Goal: Communication & Community: Ask a question

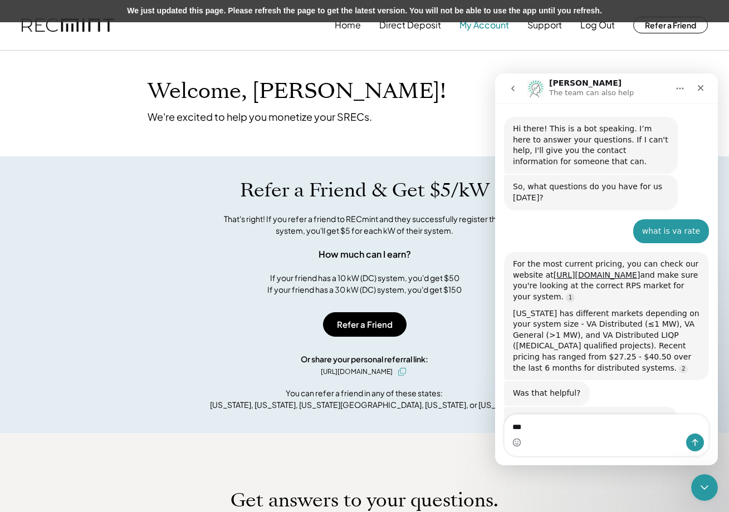
scroll to position [2, 0]
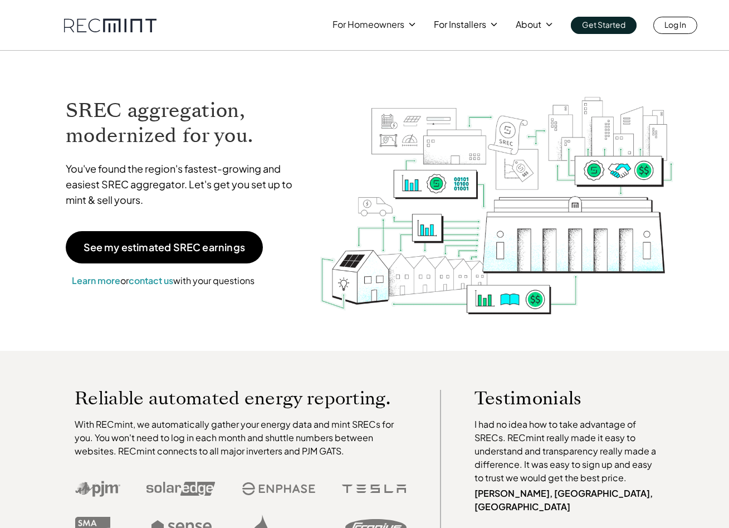
click at [675, 23] on p "Log In" at bounding box center [675, 25] width 22 height 16
click at [657, 19] on link "Log In" at bounding box center [675, 25] width 44 height 17
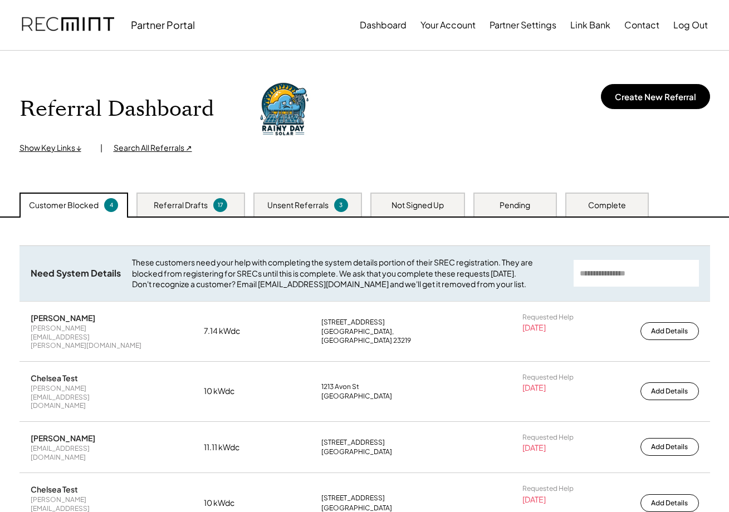
click at [386, 129] on div "Referral Dashboard Show Key Links ↓ | Search All Referrals ↗ Create New Referral" at bounding box center [364, 116] width 691 height 75
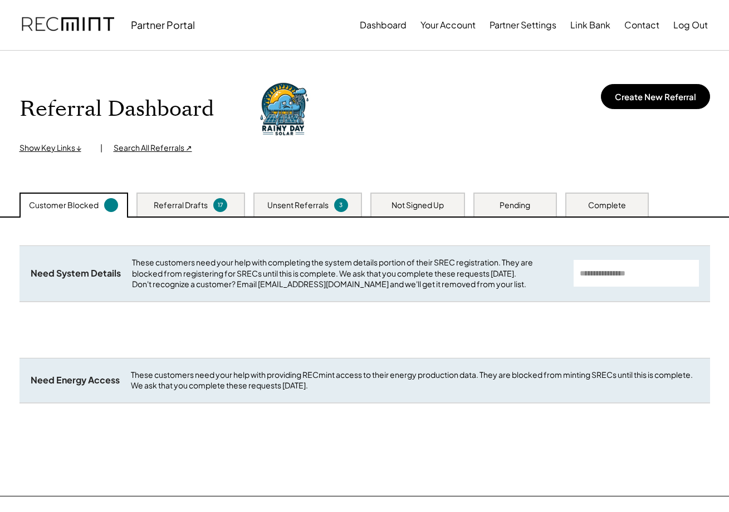
click at [684, 22] on button "Log Out" at bounding box center [690, 25] width 35 height 22
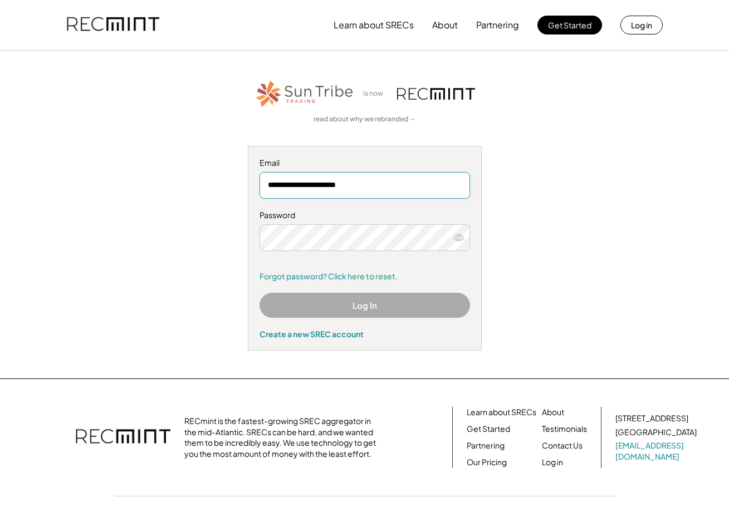
click at [321, 198] on input "**********" at bounding box center [365, 185] width 211 height 27
click at [321, 193] on input "**********" at bounding box center [365, 185] width 211 height 27
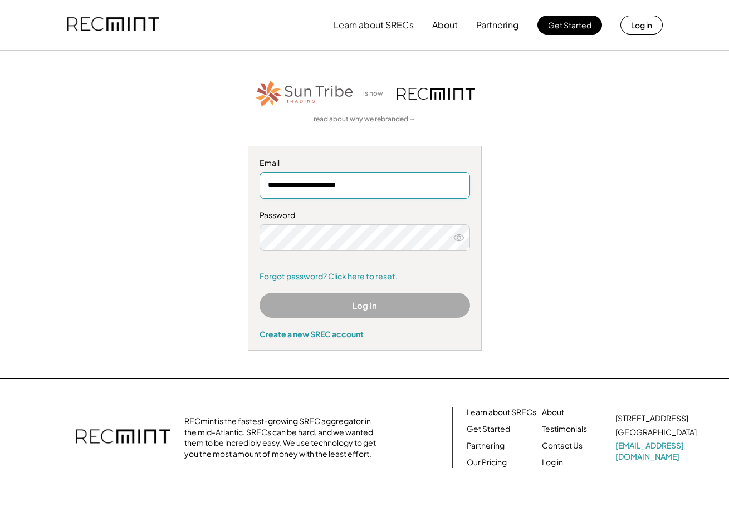
paste input "*"
type input "**********"
drag, startPoint x: 359, startPoint y: 171, endPoint x: 357, endPoint y: 184, distance: 13.6
click at [357, 184] on input "**********" at bounding box center [365, 185] width 211 height 27
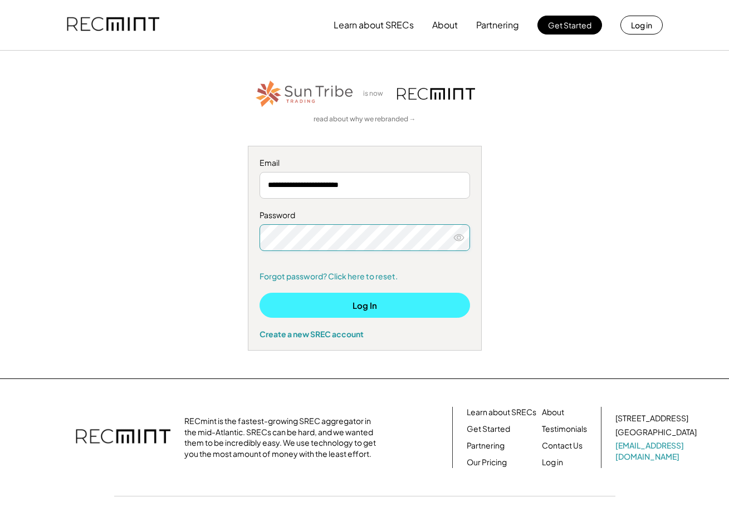
click at [350, 315] on button "Log In" at bounding box center [365, 305] width 211 height 25
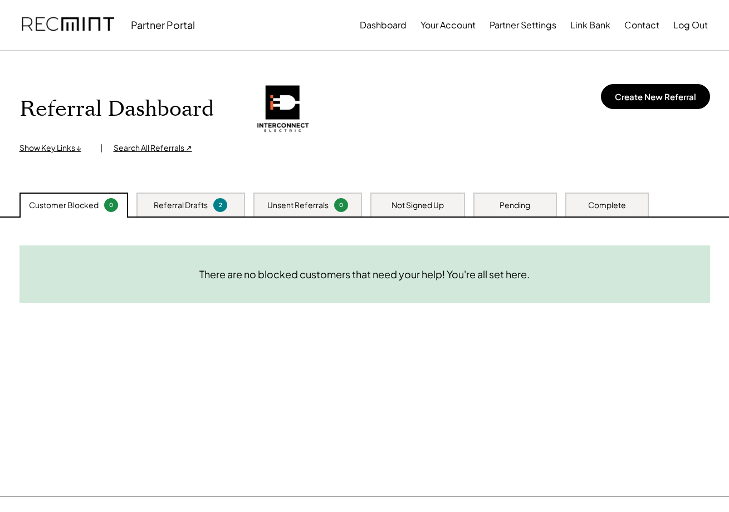
click at [516, 28] on button "Partner Settings" at bounding box center [523, 25] width 67 height 22
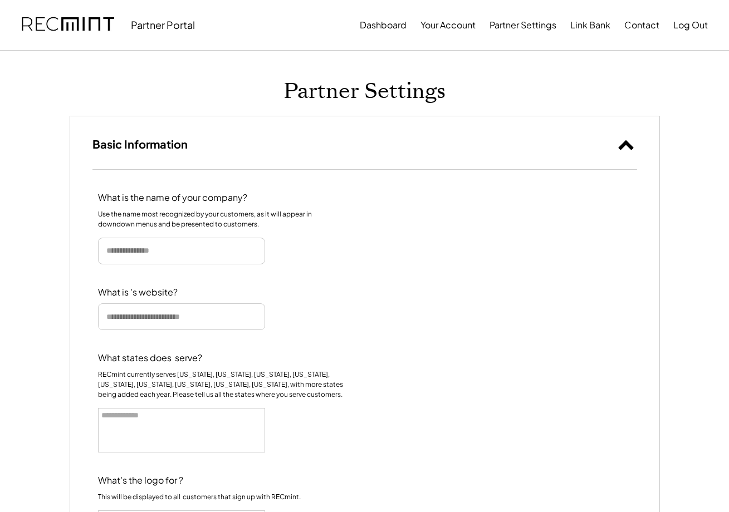
select select
type input "**********"
select select "**********"
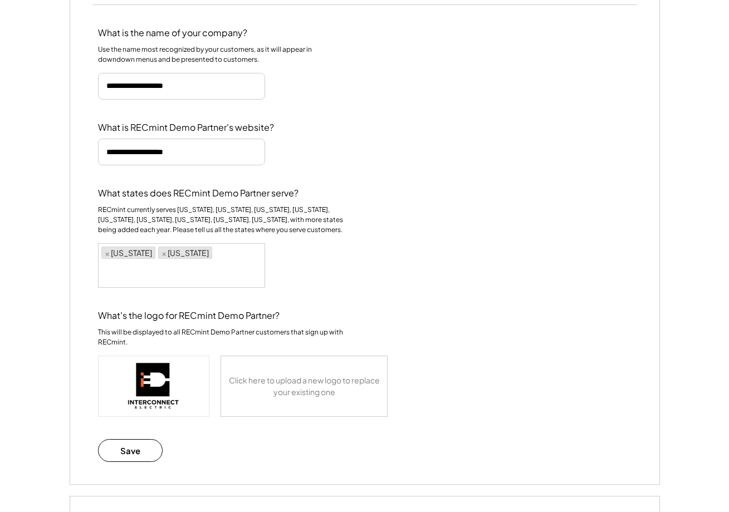
scroll to position [187, 0]
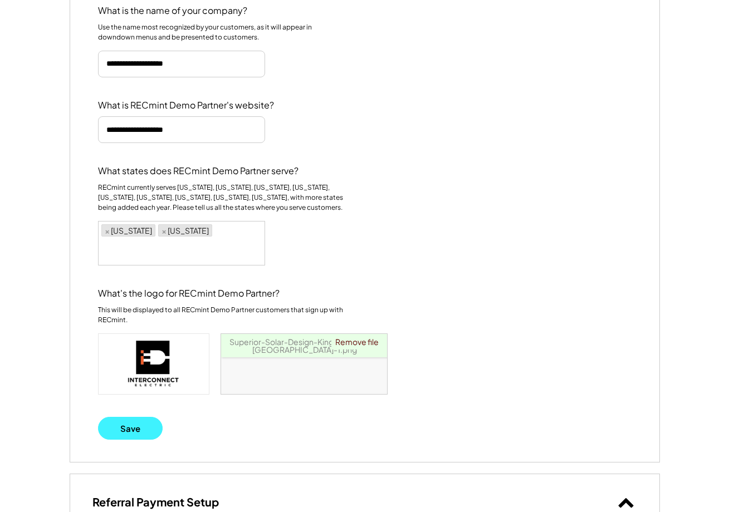
click at [125, 424] on button "Save" at bounding box center [130, 428] width 65 height 23
click at [126, 434] on button "Save" at bounding box center [130, 428] width 65 height 23
click at [133, 425] on button "Save" at bounding box center [130, 428] width 65 height 23
click at [139, 429] on button "Save" at bounding box center [130, 428] width 65 height 23
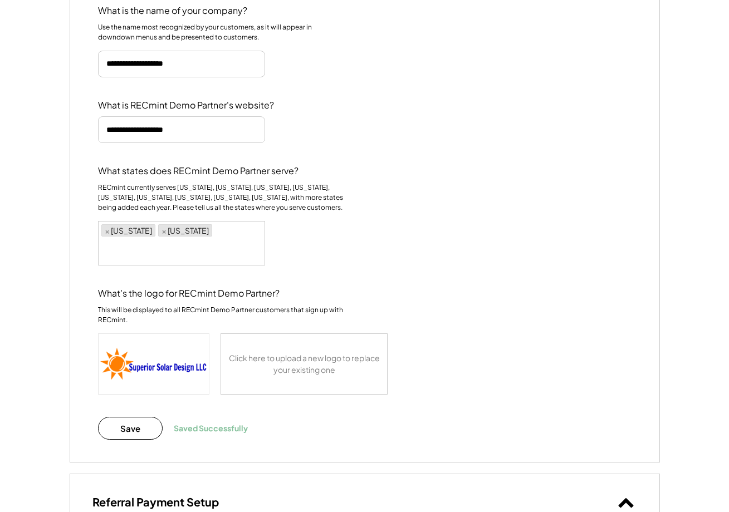
scroll to position [0, 0]
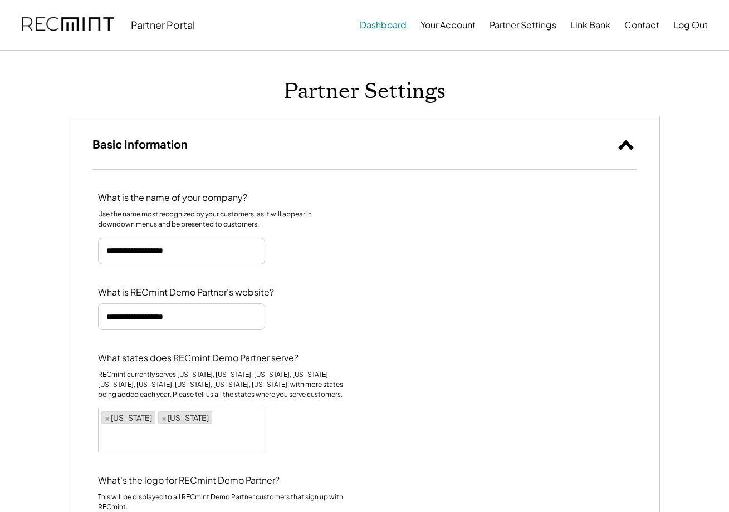
click at [375, 25] on button "Dashboard" at bounding box center [383, 25] width 47 height 22
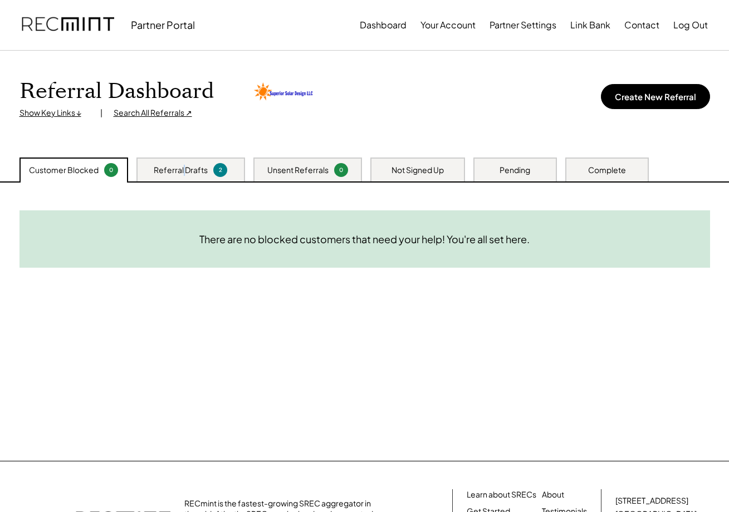
drag, startPoint x: 184, startPoint y: 168, endPoint x: 180, endPoint y: 173, distance: 5.9
click at [183, 168] on div "Referral Drafts" at bounding box center [181, 170] width 54 height 11
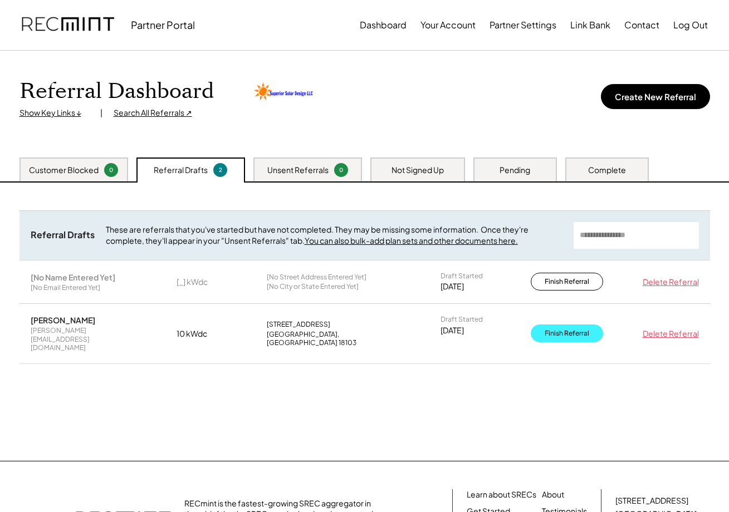
click at [559, 325] on button "Finish Referral" at bounding box center [567, 334] width 72 height 18
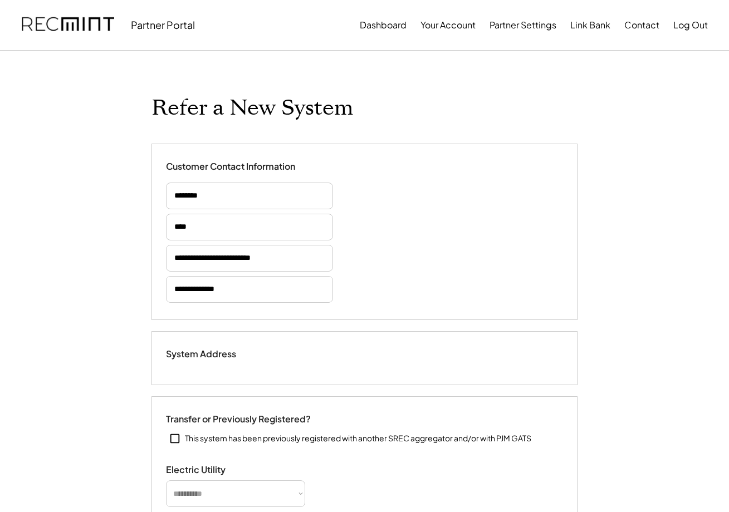
type input "******"
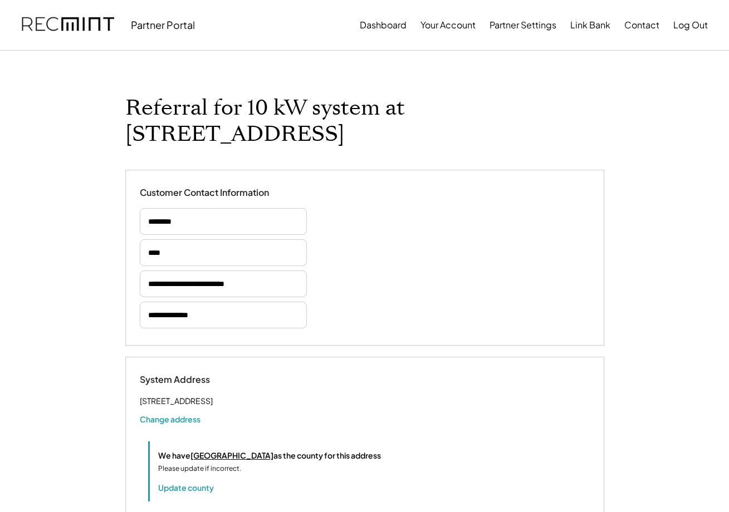
select select "*********"
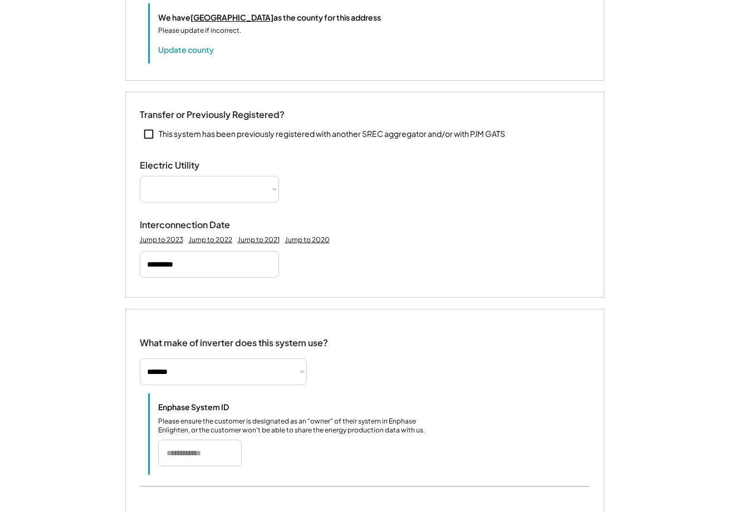
select select "**********"
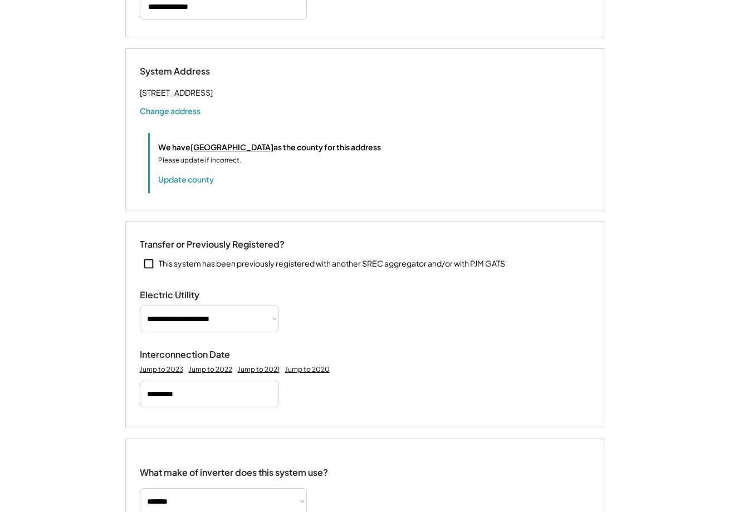
scroll to position [417, 0]
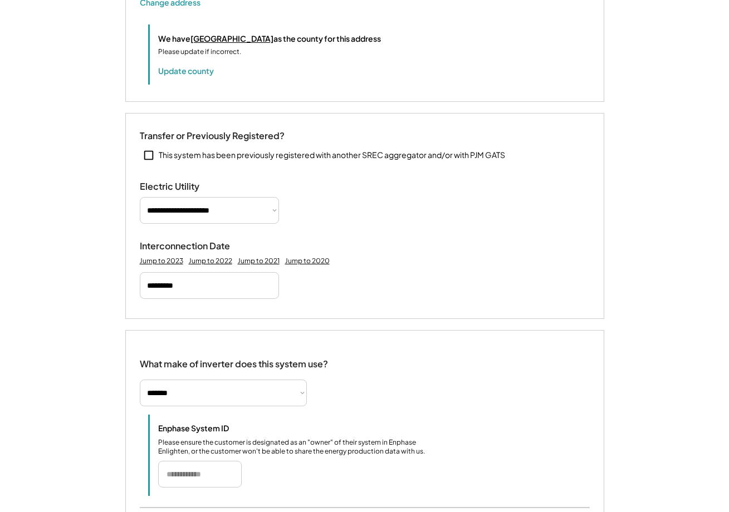
click at [252, 214] on div "**********" at bounding box center [364, 216] width 479 height 206
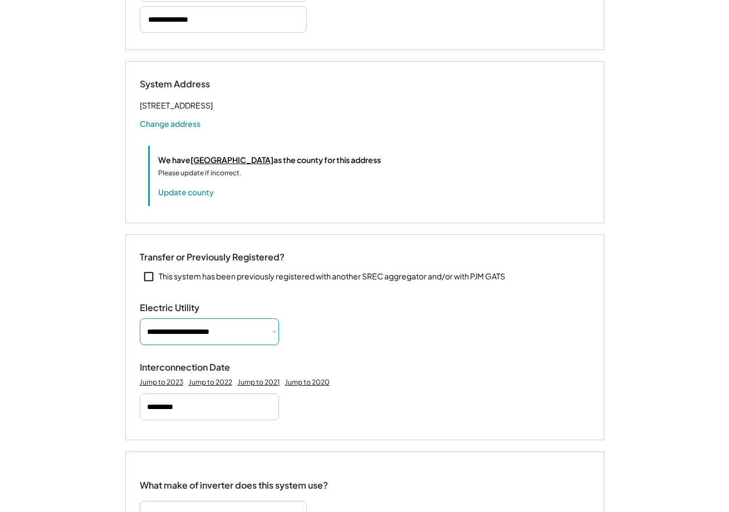
scroll to position [0, 0]
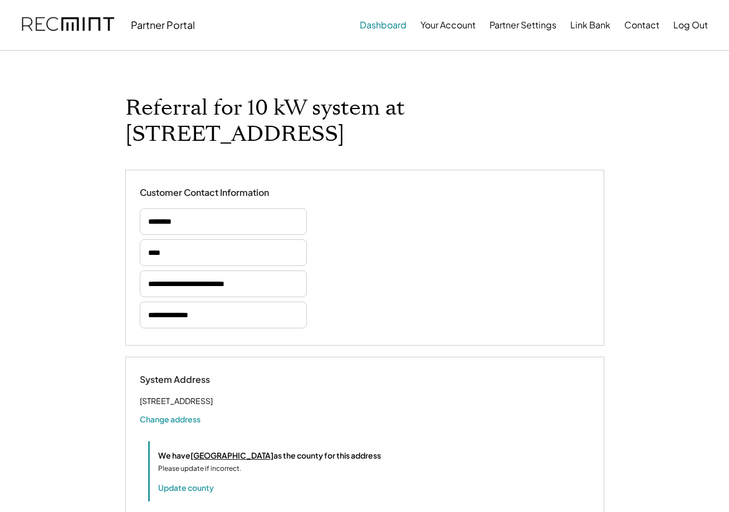
click at [384, 24] on button "Dashboard" at bounding box center [383, 25] width 47 height 22
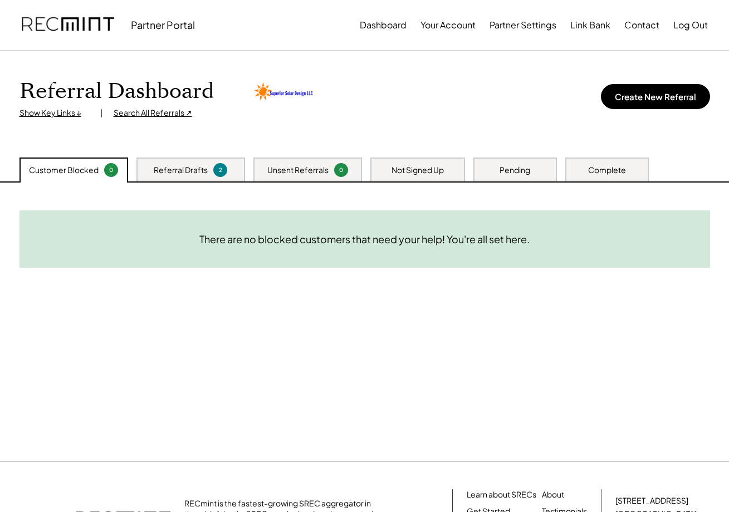
click at [430, 372] on div "Need System Details These customers need your help with completing the system d…" at bounding box center [364, 322] width 713 height 278
click at [211, 166] on div "Referral Drafts 2" at bounding box center [190, 170] width 109 height 24
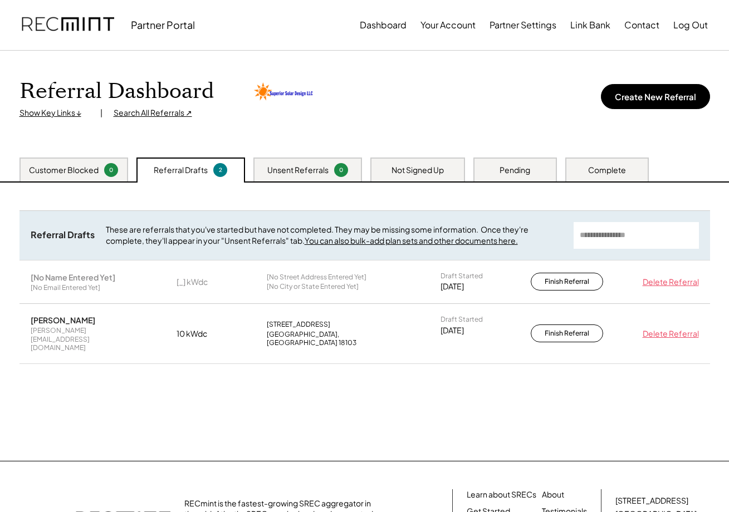
click at [671, 281] on div "Delete Referral" at bounding box center [668, 282] width 61 height 11
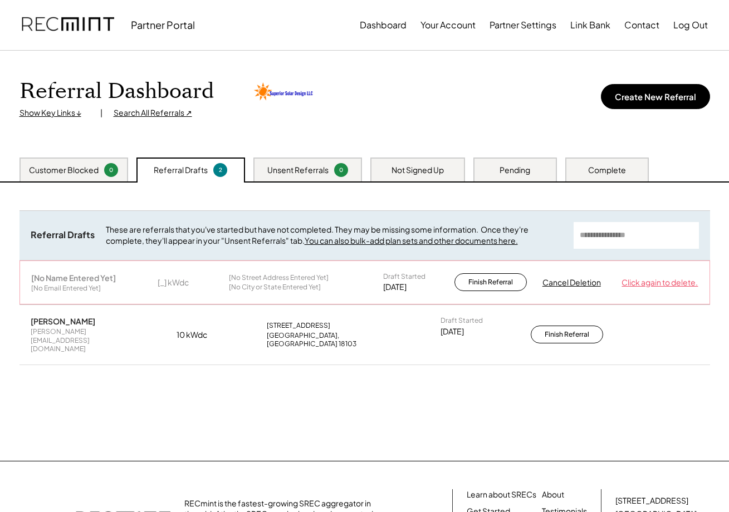
click at [667, 279] on div "Click again to delete." at bounding box center [660, 282] width 76 height 11
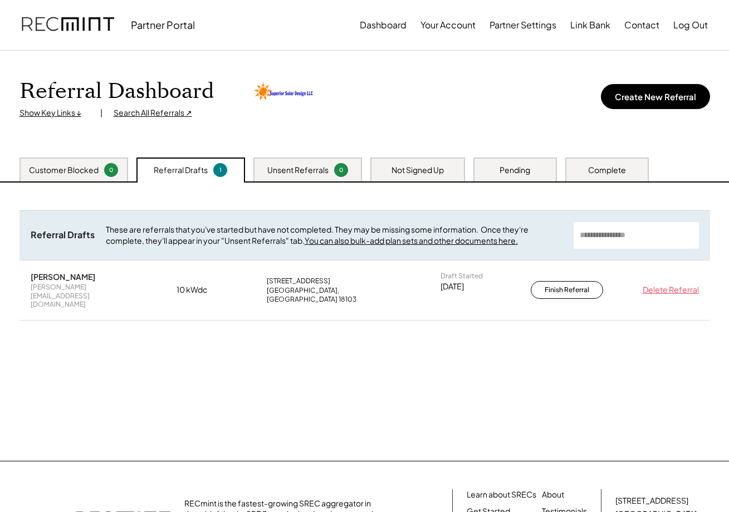
click at [110, 175] on div "0" at bounding box center [111, 170] width 14 height 14
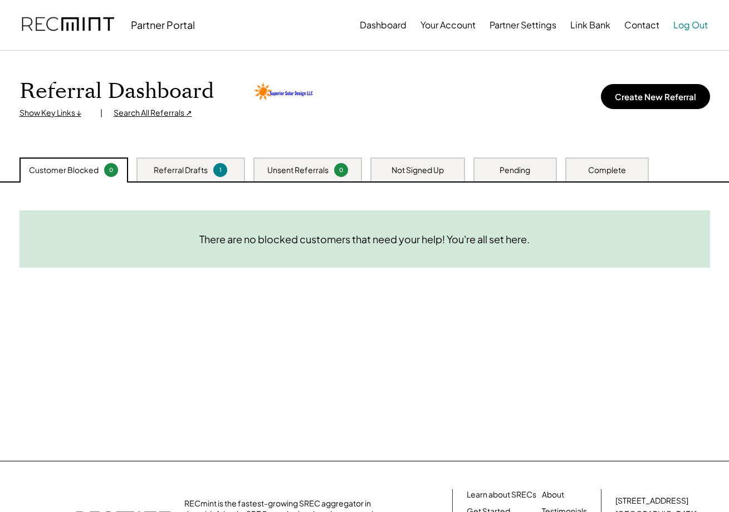
click at [697, 25] on button "Log Out" at bounding box center [690, 25] width 35 height 22
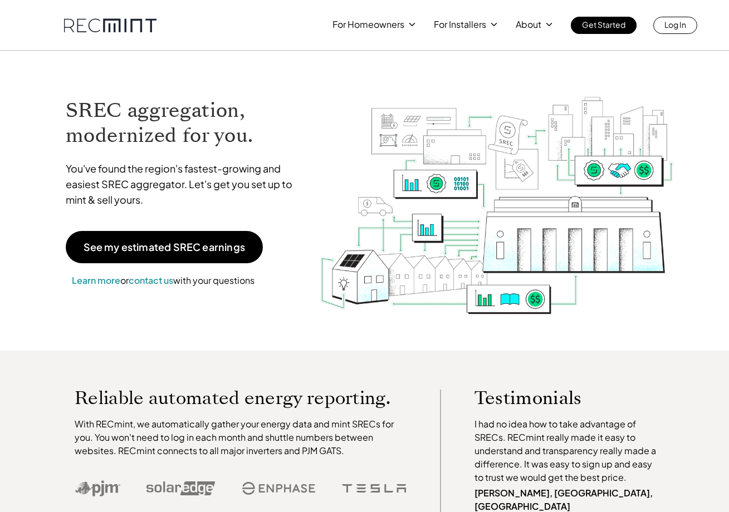
click at [378, 1] on div "For Homeowners For Installers About Get Started Log In" at bounding box center [364, 17] width 635 height 34
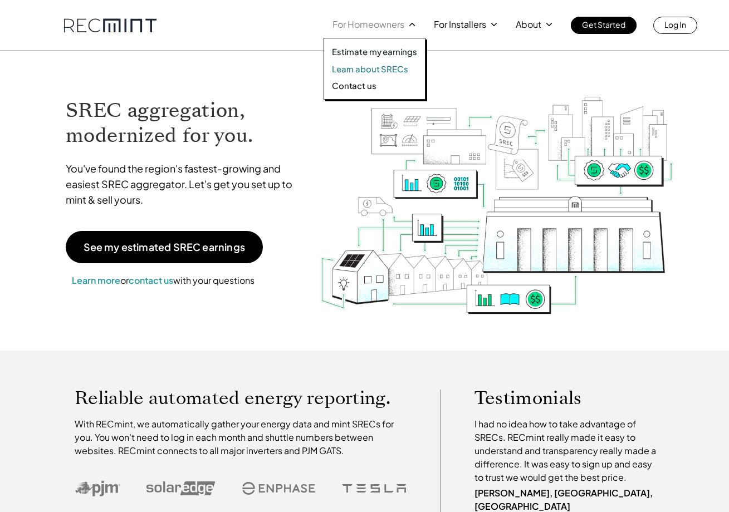
click at [368, 65] on p "Learn about SRECs" at bounding box center [370, 68] width 76 height 11
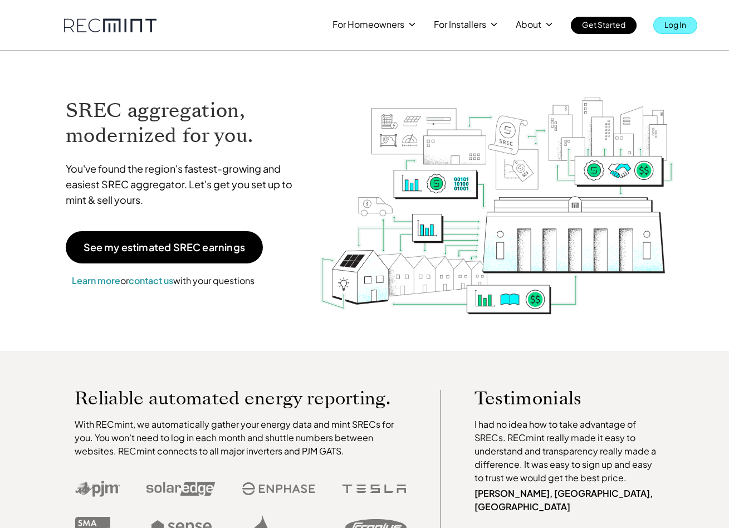
click at [661, 22] on link "Log In" at bounding box center [675, 25] width 44 height 17
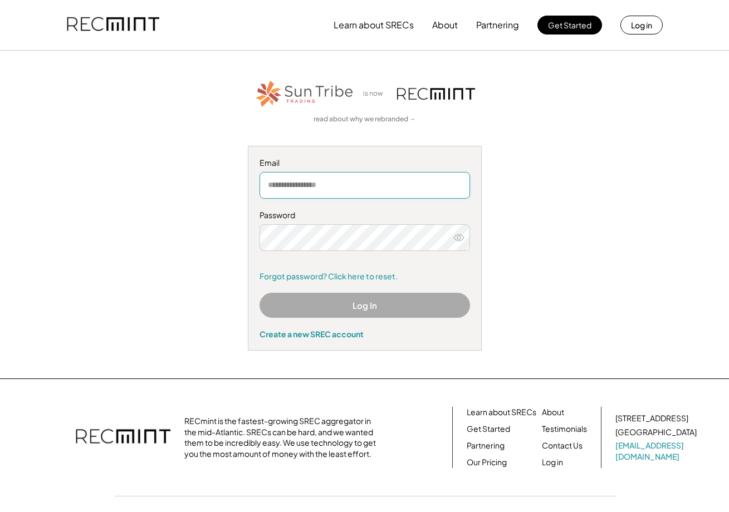
click at [332, 179] on input "email" at bounding box center [365, 185] width 211 height 27
type input "*"
type input "**********"
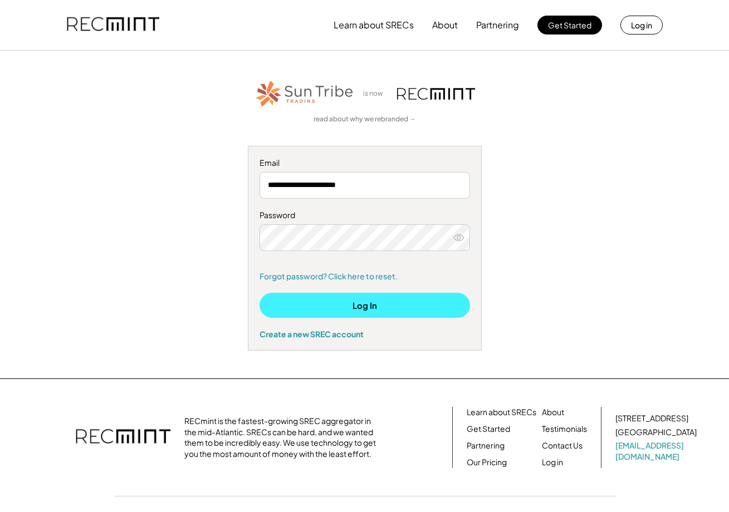
click at [404, 302] on button "Log In" at bounding box center [365, 305] width 211 height 25
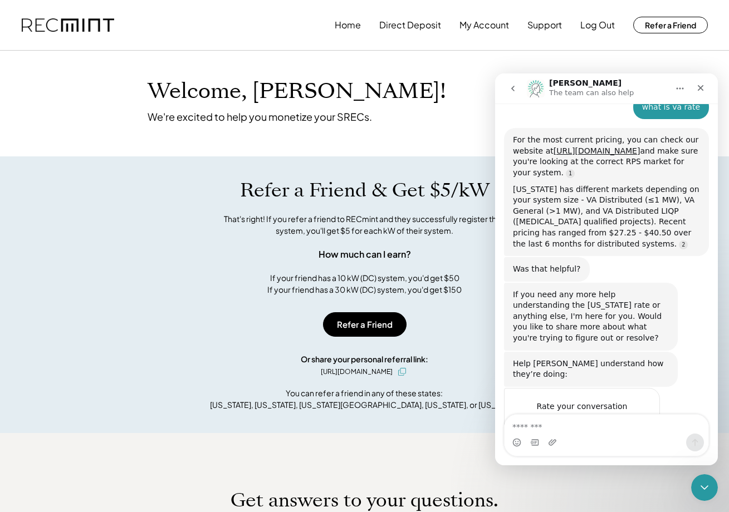
scroll to position [146, 0]
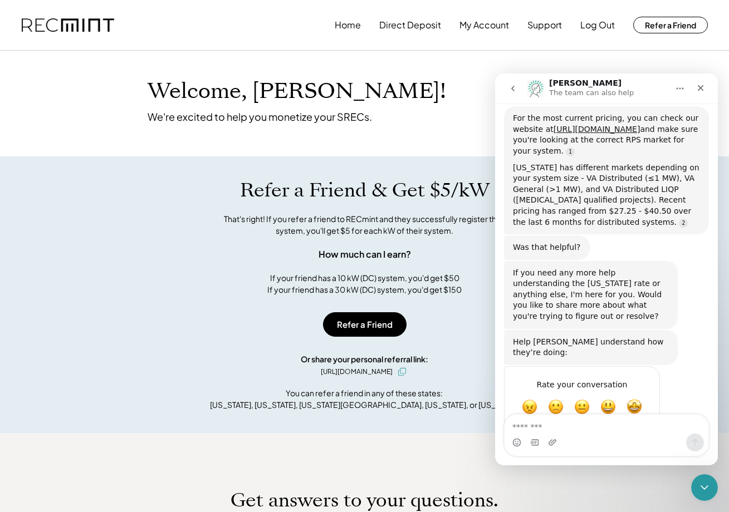
click at [514, 86] on icon "go back" at bounding box center [512, 88] width 9 height 9
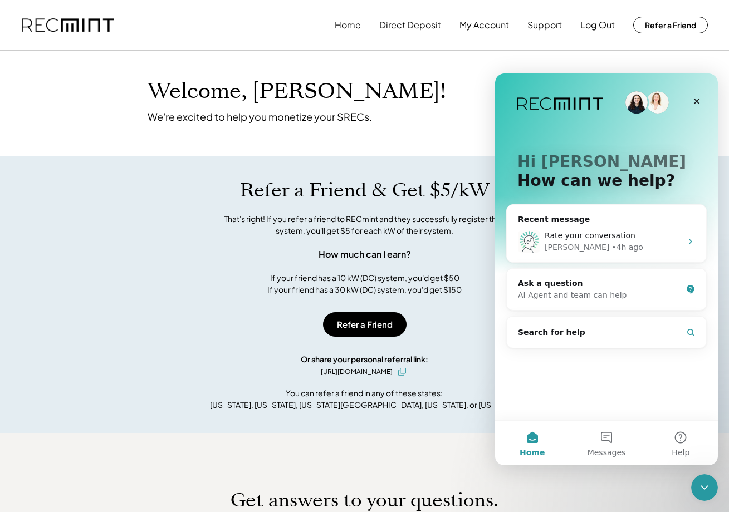
click at [591, 375] on div "Hi [PERSON_NAME] 👋 How can we help? Recent message Rate your conversation [PERS…" at bounding box center [606, 247] width 223 height 347
click at [602, 288] on div "Ask a question" at bounding box center [600, 284] width 164 height 12
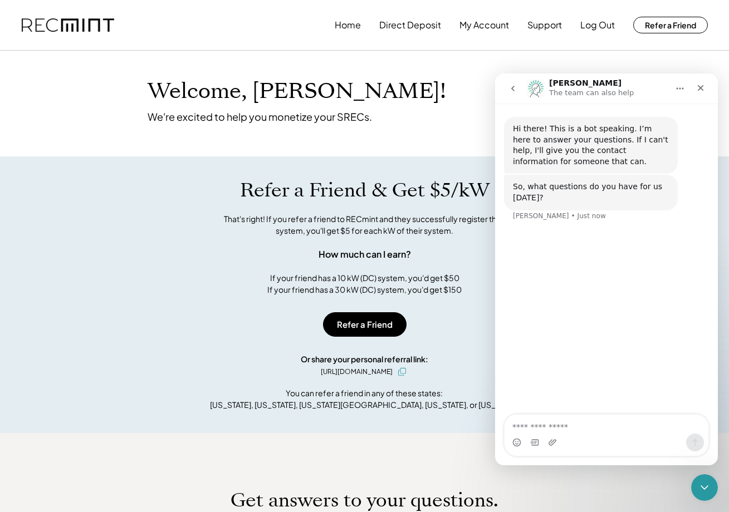
click at [598, 249] on div "Hi there! This is a bot speaking. I’m here to answer your questions. If I can't…" at bounding box center [606, 260] width 223 height 312
click at [577, 428] on textarea "Ask a question…" at bounding box center [607, 424] width 204 height 19
paste textarea "**********"
type textarea "**********"
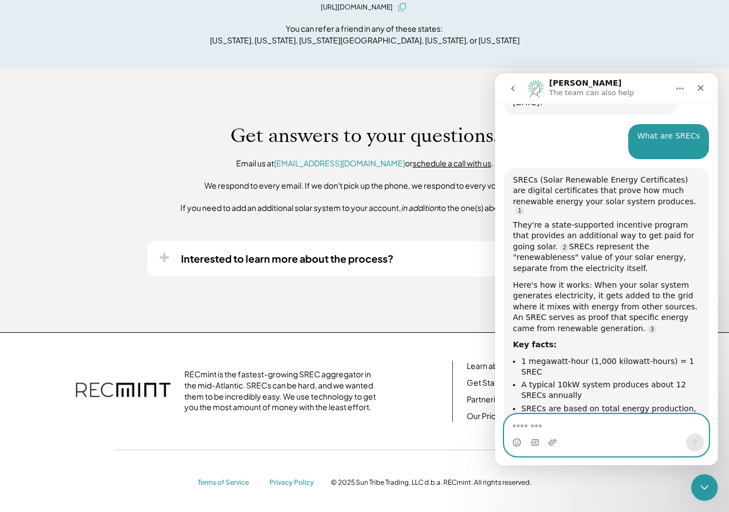
scroll to position [205, 0]
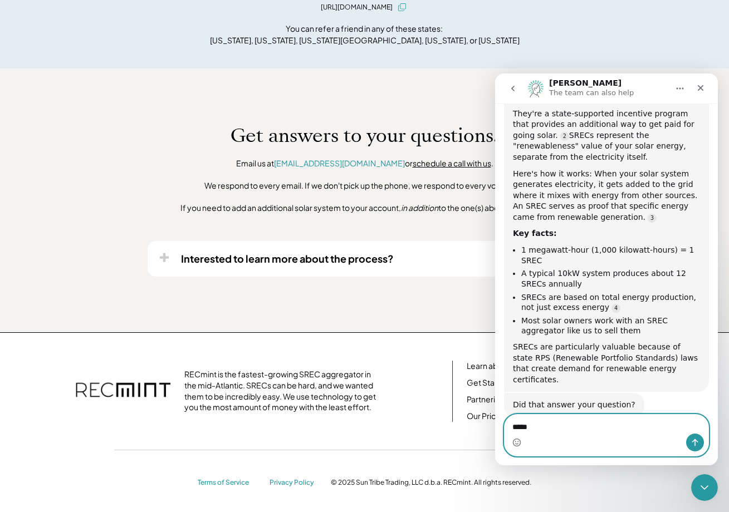
paste textarea "**********"
type textarea "**********"
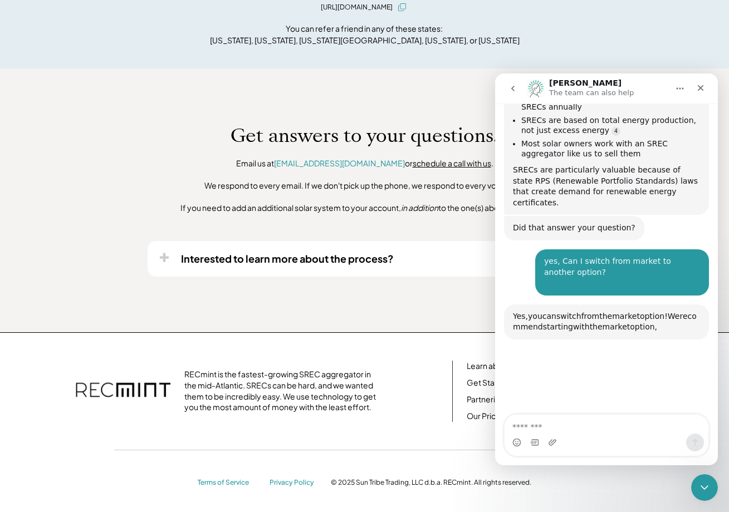
scroll to position [505, 0]
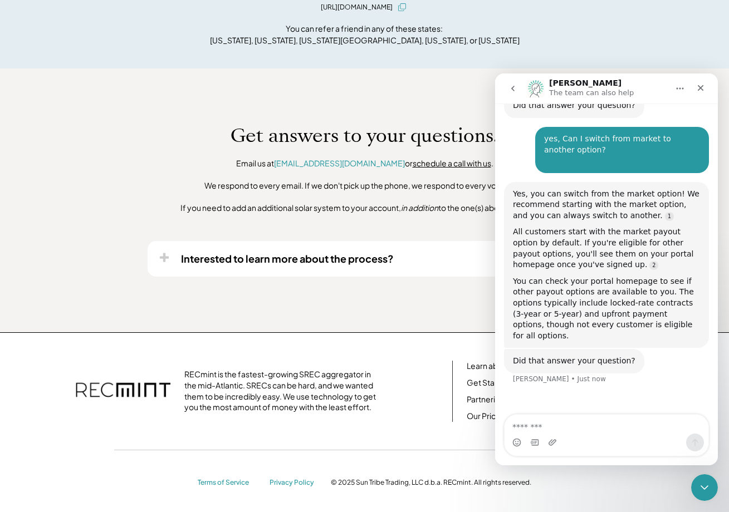
click at [536, 276] on div "You can check your portal homepage to see if other payout options are available…" at bounding box center [606, 309] width 187 height 66
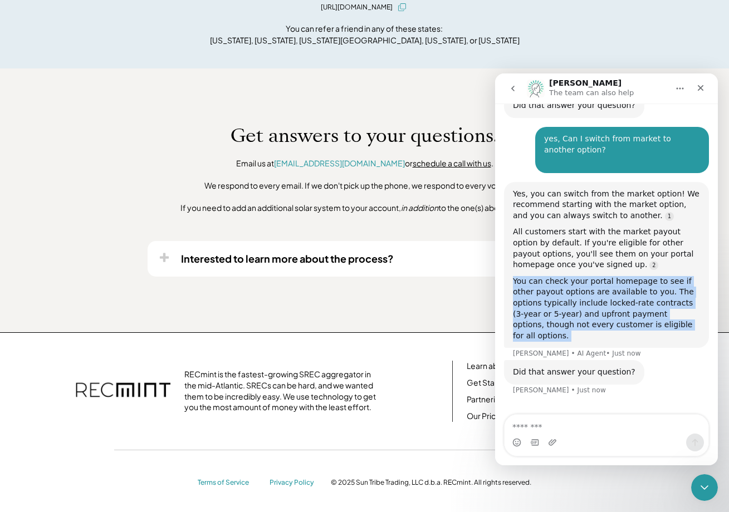
click at [536, 276] on div "You can check your portal homepage to see if other payout options are available…" at bounding box center [606, 309] width 187 height 66
click at [647, 277] on div "You can check your portal homepage to see if other payout options are available…" at bounding box center [606, 309] width 187 height 66
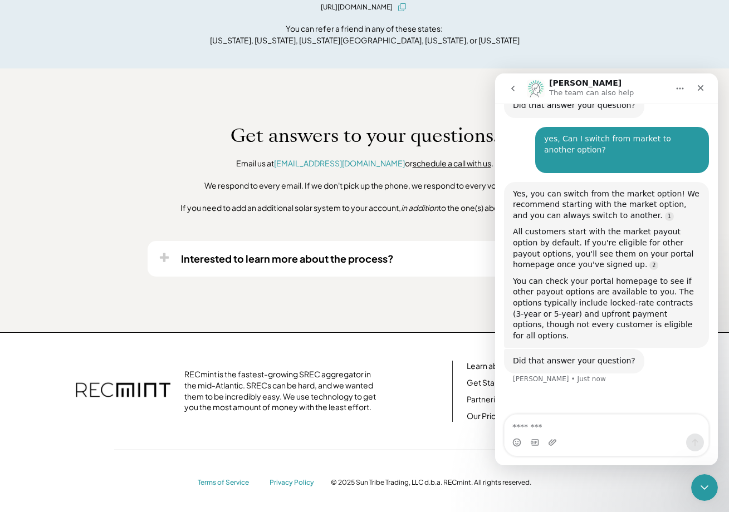
click at [682, 349] on div "Did that answer your question? [PERSON_NAME] • Just now" at bounding box center [606, 373] width 205 height 49
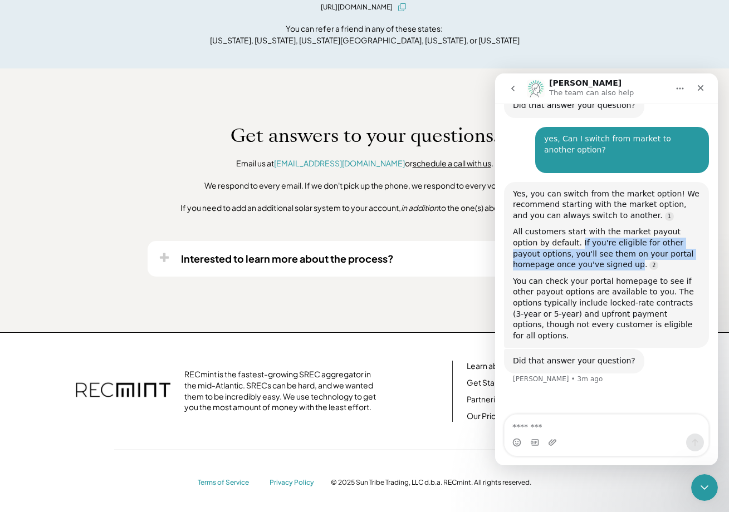
drag, startPoint x: 553, startPoint y: 208, endPoint x: 593, endPoint y: 233, distance: 46.5
click at [593, 233] on div "All customers start with the market payout option by default. If you're eligibl…" at bounding box center [606, 248] width 187 height 43
copy div "If you're eligible for other payout options, you'll see them on your portal hom…"
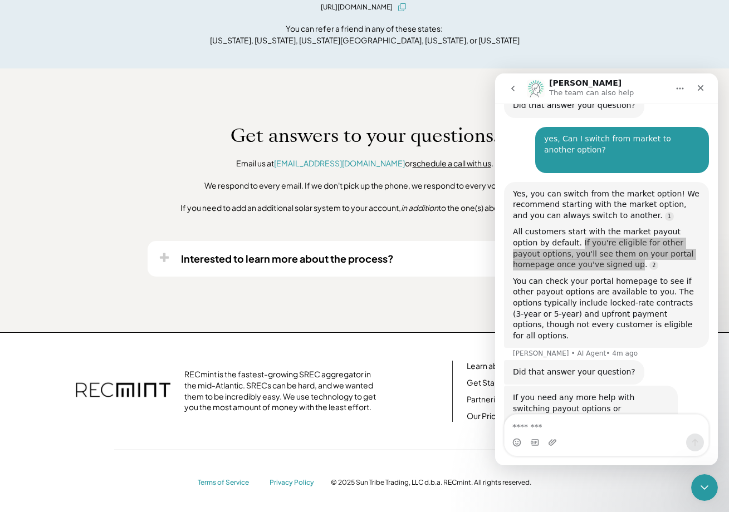
scroll to position [534, 0]
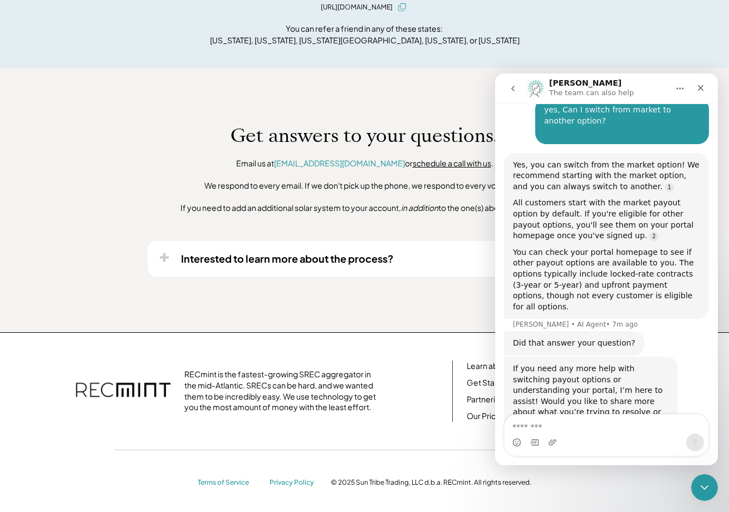
click at [605, 247] on div "You can check your portal homepage to see if other payout options are available…" at bounding box center [606, 280] width 187 height 66
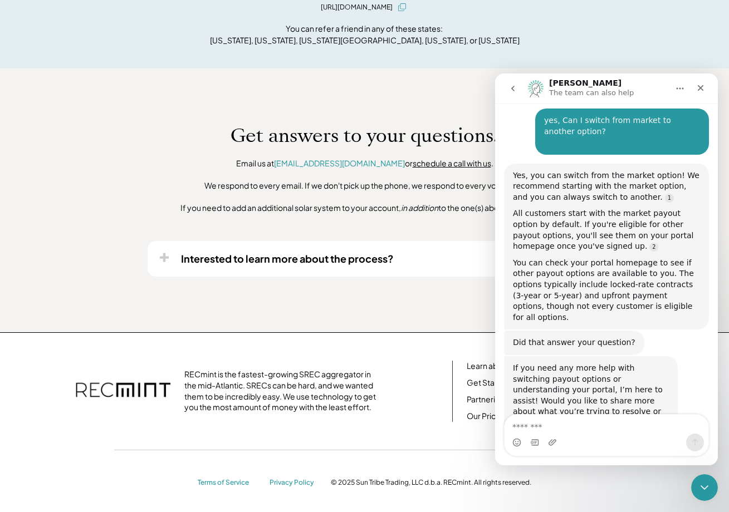
scroll to position [522, 0]
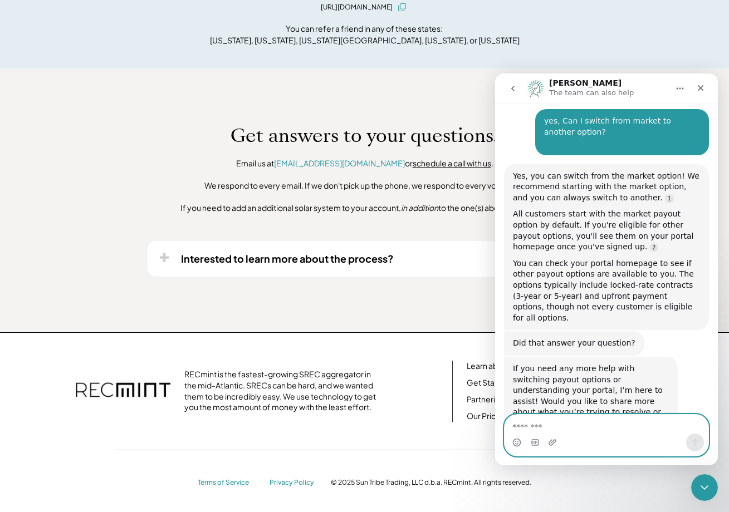
click at [543, 427] on textarea "Message…" at bounding box center [607, 424] width 204 height 19
paste textarea "**********"
type textarea "**********"
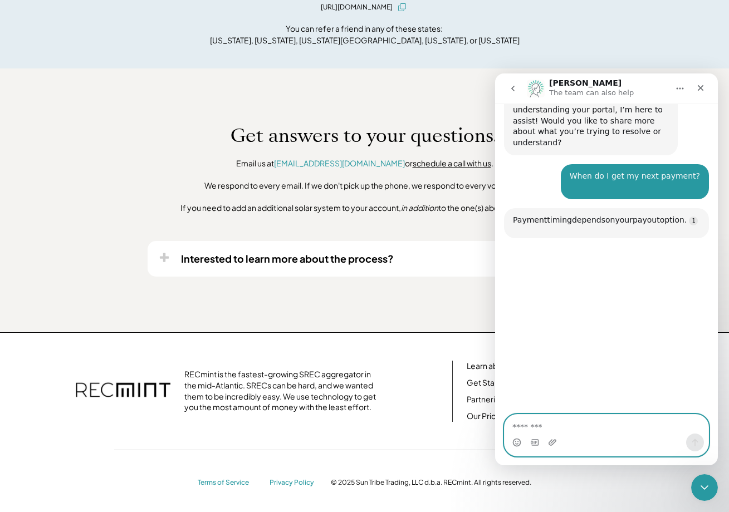
scroll to position [822, 0]
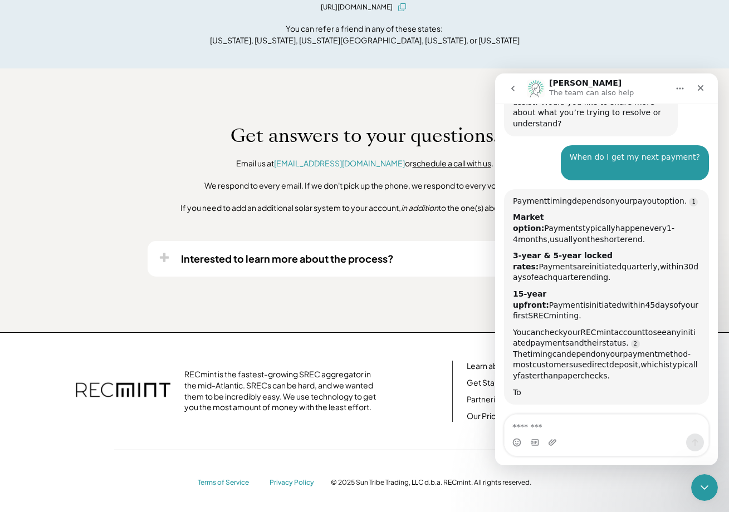
click at [626, 212] on div "Market option: Payments typically happen every 1-4 months, usually on the short…" at bounding box center [606, 228] width 187 height 33
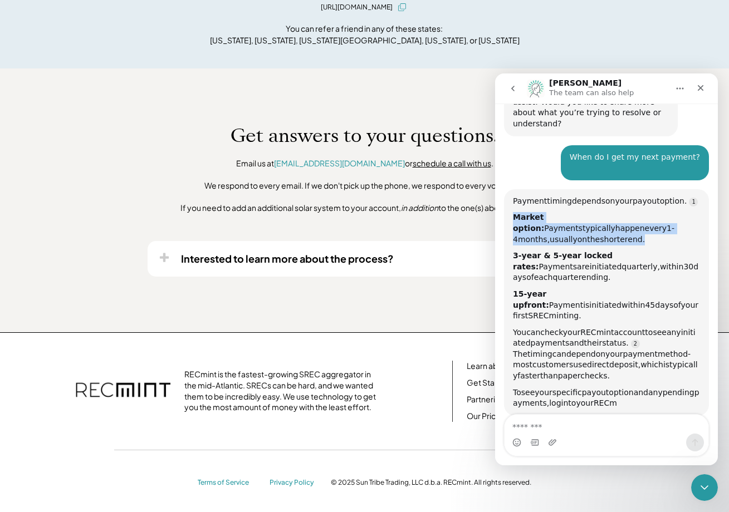
click at [626, 212] on div "Market option: Payments typically happen every 1-4 months, usually on the short…" at bounding box center [606, 228] width 187 height 33
click at [544, 212] on div "Market option: Payments typically happen every 1-4 months, usually on the short…" at bounding box center [606, 228] width 187 height 33
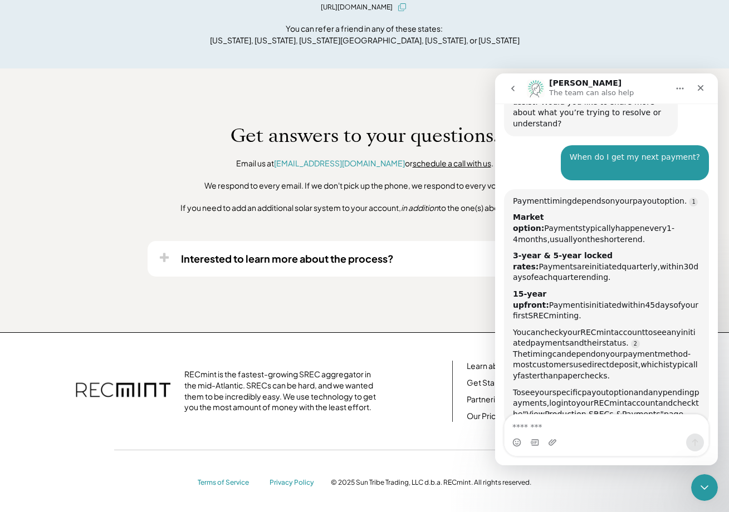
click at [600, 235] on span "the" at bounding box center [593, 239] width 13 height 9
click at [684, 251] on div "3-year & 5-year locked rates: Payments are initiated quarterly, [DATE] of each …" at bounding box center [606, 267] width 187 height 33
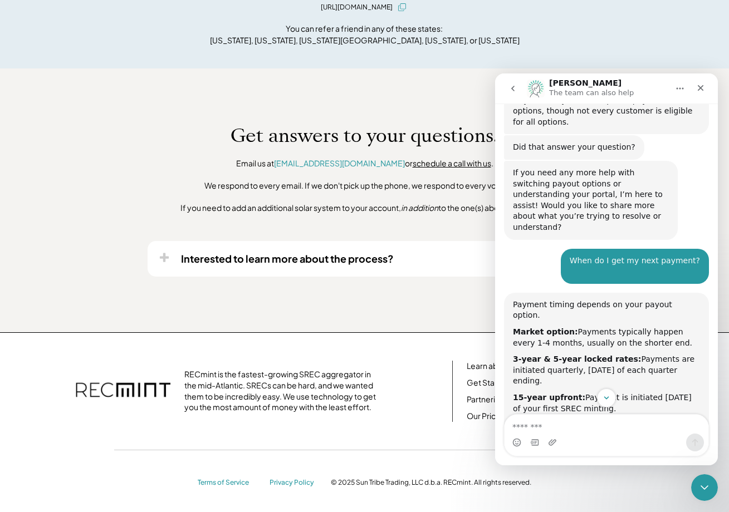
scroll to position [801, 0]
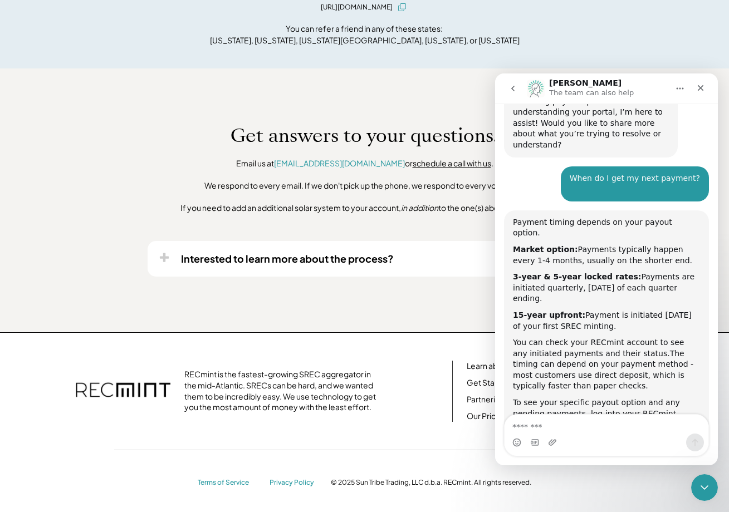
click at [616, 310] on div "15-year upfront: Payment is initiated [DATE] of your first SREC minting." at bounding box center [606, 321] width 187 height 22
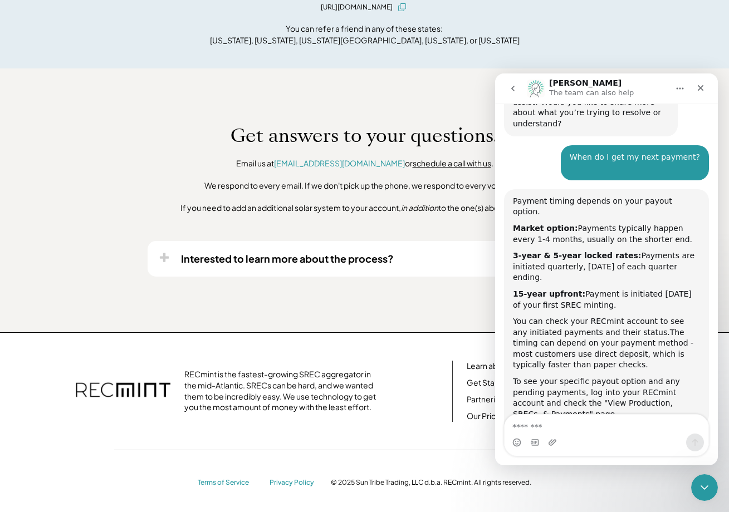
click at [569, 316] on div "You can check your RECmint account to see any initiated payments and their stat…" at bounding box center [606, 343] width 187 height 55
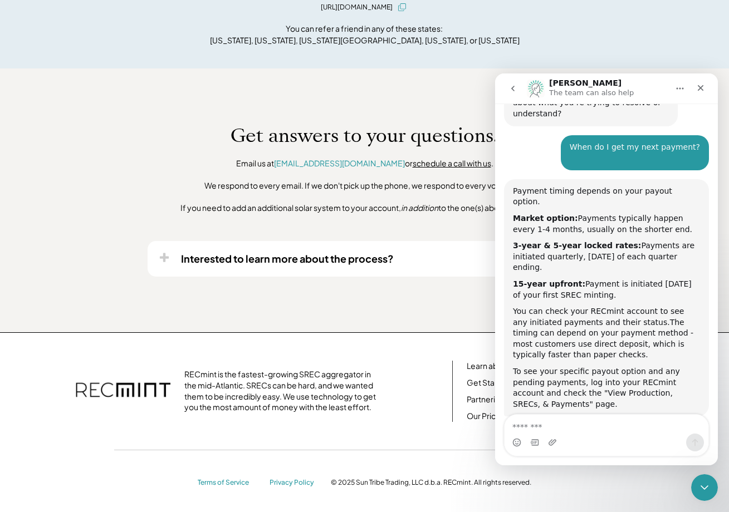
scroll to position [743, 0]
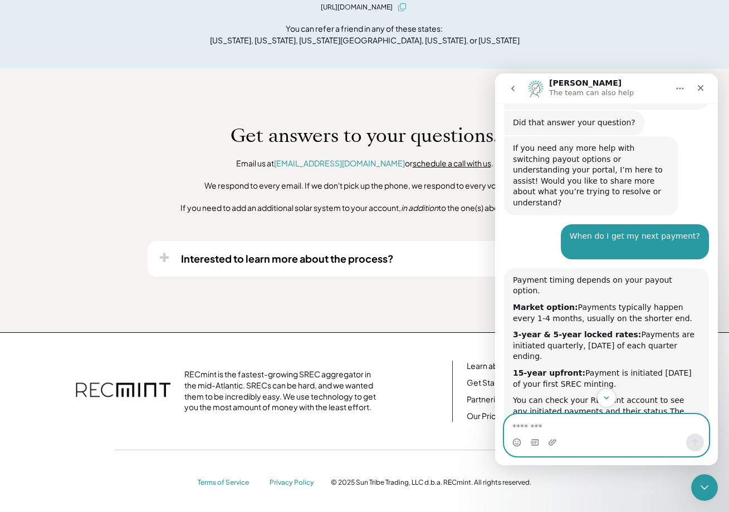
click at [613, 424] on textarea "Message…" at bounding box center [607, 424] width 204 height 19
paste textarea "**********"
type textarea "**********"
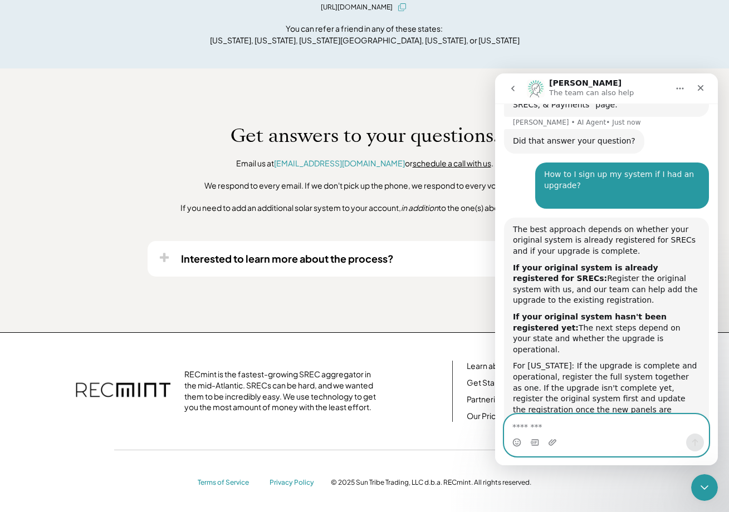
scroll to position [1157, 0]
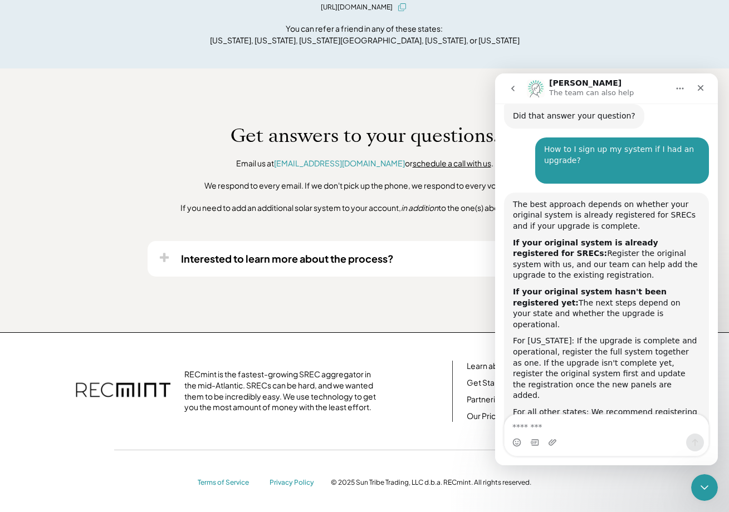
click at [593, 238] on div "If your original system is already registered for SRECs: Register the original …" at bounding box center [606, 259] width 187 height 43
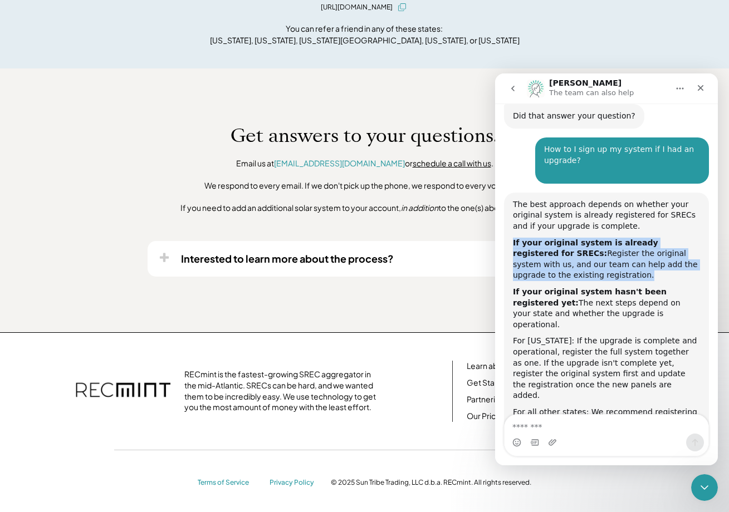
click at [593, 238] on div "If your original system is already registered for SRECs: Register the original …" at bounding box center [606, 259] width 187 height 43
click at [563, 238] on div "If your original system is already registered for SRECs: Register the original …" at bounding box center [606, 259] width 187 height 43
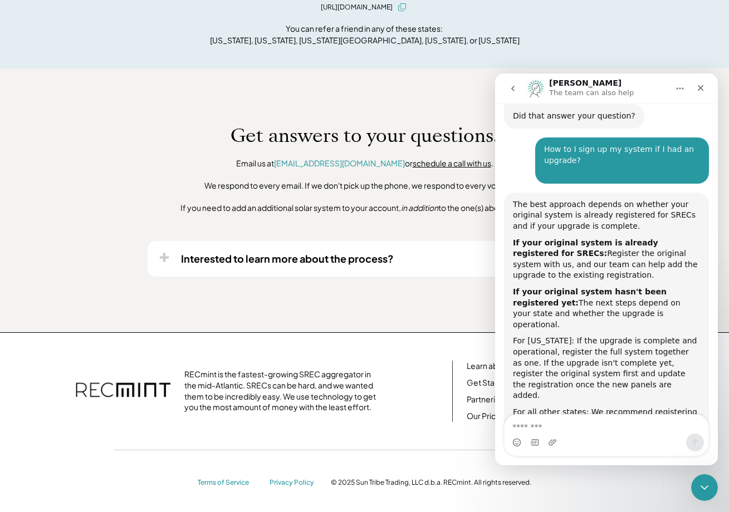
scroll to position [1137, 0]
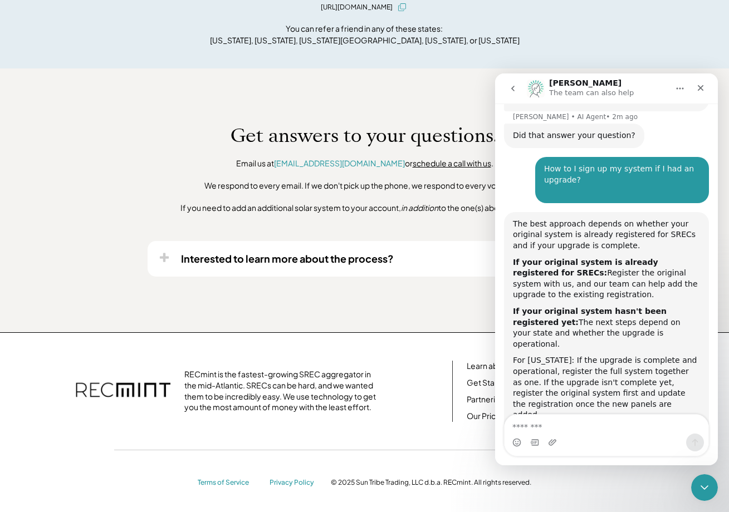
click at [577, 164] on div "How to I sign up my system if I had an upgrade? ​" at bounding box center [622, 180] width 156 height 33
copy div "How to I sign up my system if I had an upgrade?"
click at [557, 423] on textarea "Message…" at bounding box center [607, 424] width 204 height 19
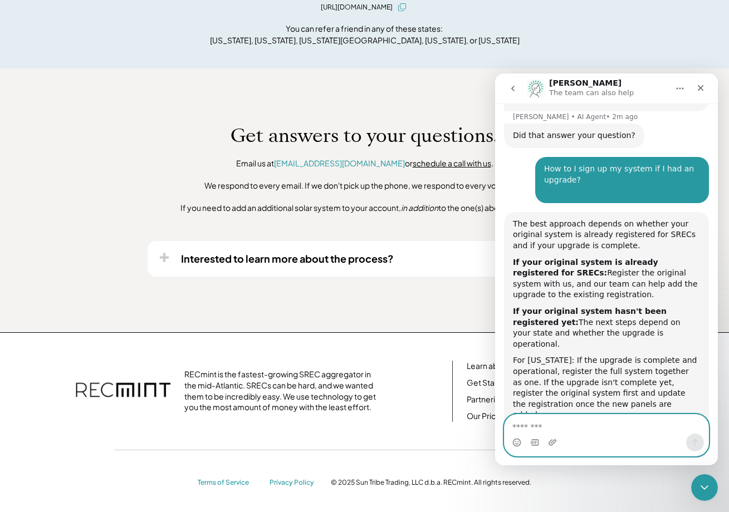
paste textarea "**********"
type textarea "**********"
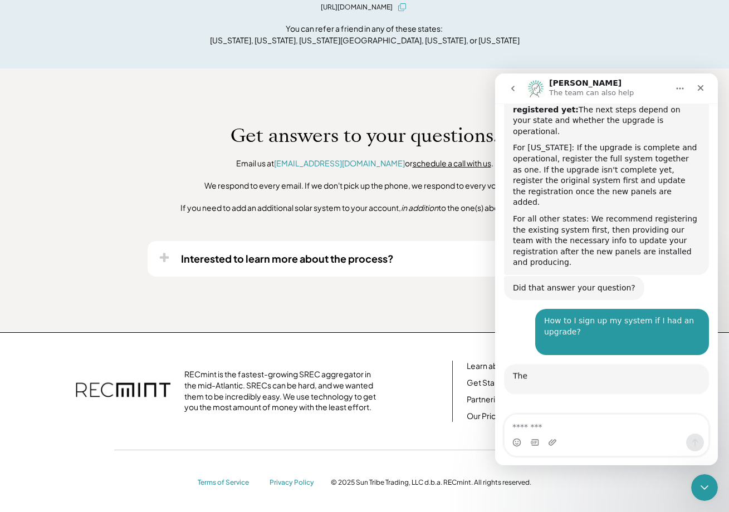
scroll to position [1456, 0]
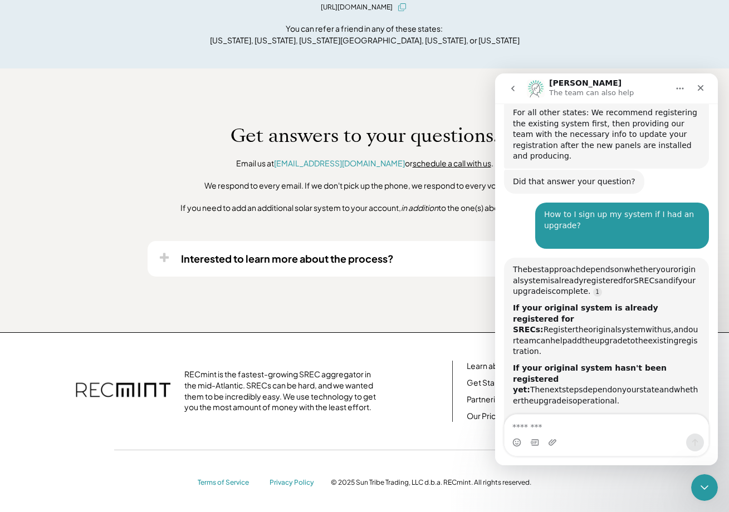
click at [619, 303] on div "If your original system is already registered for SRECs: Register the original …" at bounding box center [606, 330] width 187 height 55
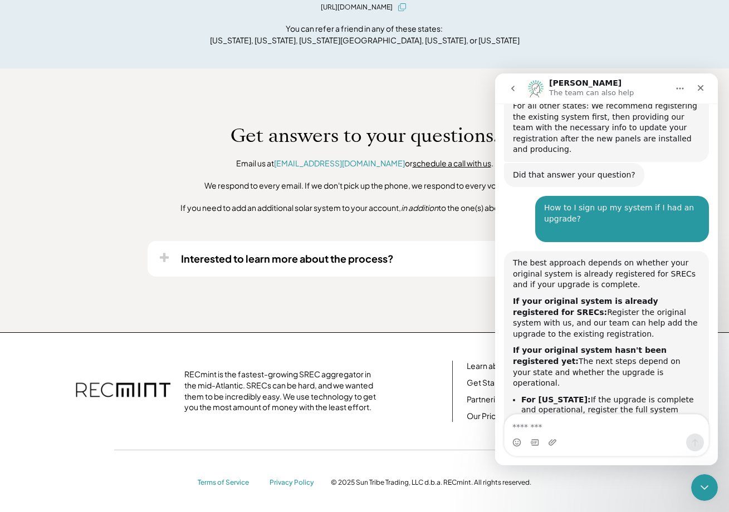
scroll to position [1523, 0]
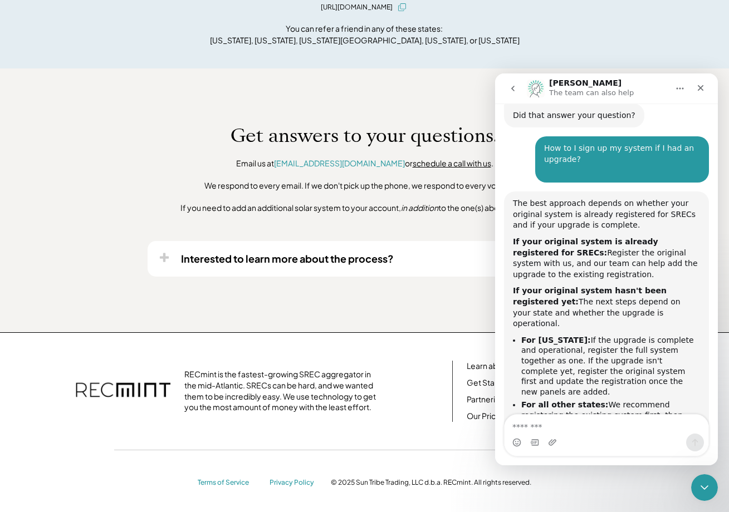
click at [585, 400] on li "For all other states: We recommend registering the existing system first, then …" at bounding box center [610, 426] width 179 height 52
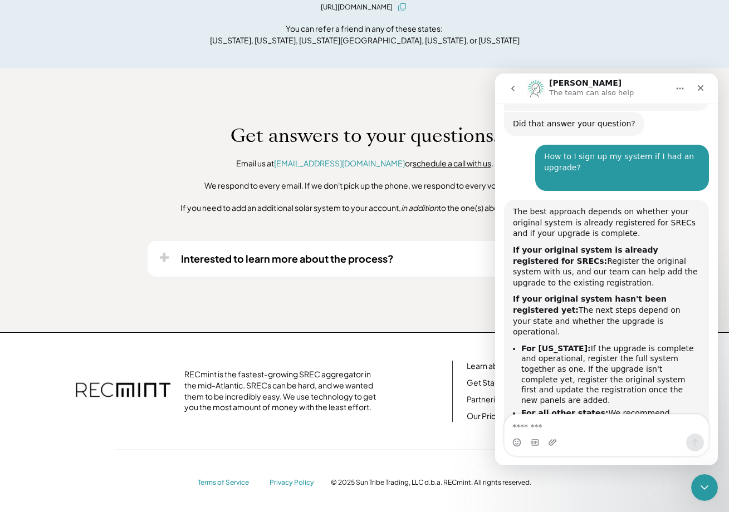
click at [585, 408] on li "For all other states: We recommend registering the existing system first, then …" at bounding box center [610, 434] width 179 height 52
click at [585, 409] on li "For all other states: We recommend registering the existing system first, then …" at bounding box center [610, 435] width 179 height 52
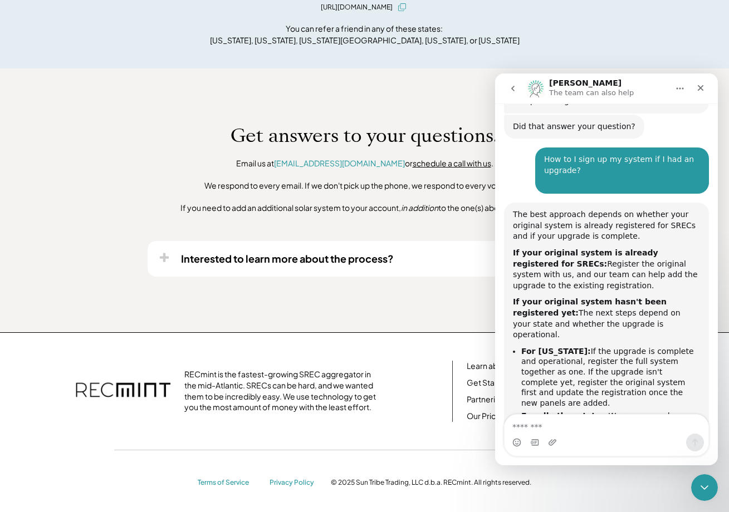
click at [580, 346] on li "For [US_STATE]: If the upgrade is complete and operational, register the full s…" at bounding box center [610, 377] width 179 height 62
click at [606, 346] on li "For [US_STATE]: If the upgrade is complete and operational, register the full s…" at bounding box center [610, 377] width 179 height 62
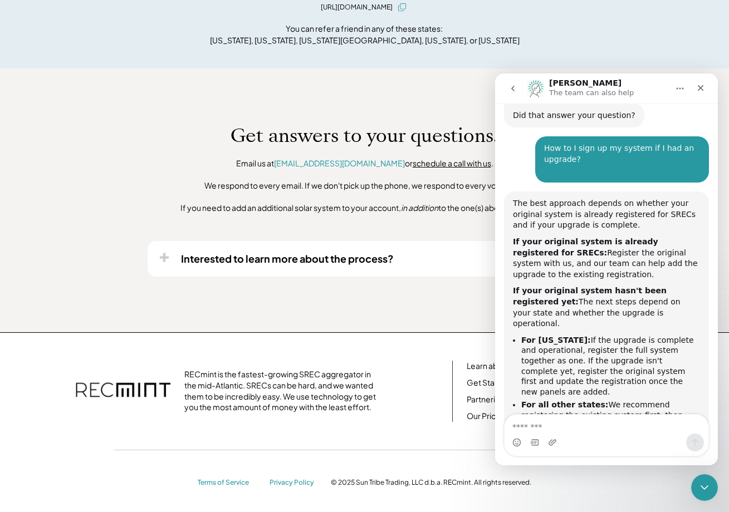
click at [592, 335] on li "For [US_STATE]: If the upgrade is complete and operational, register the full s…" at bounding box center [610, 366] width 179 height 62
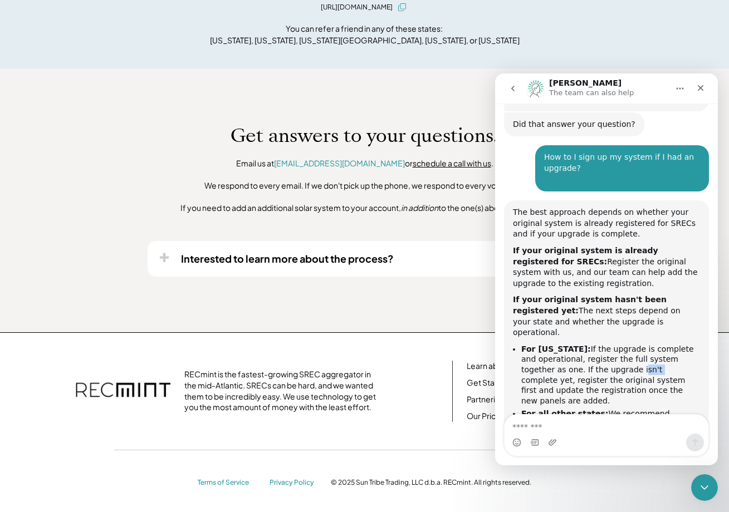
click at [592, 344] on li "For [US_STATE]: If the upgrade is complete and operational, register the full s…" at bounding box center [610, 375] width 179 height 62
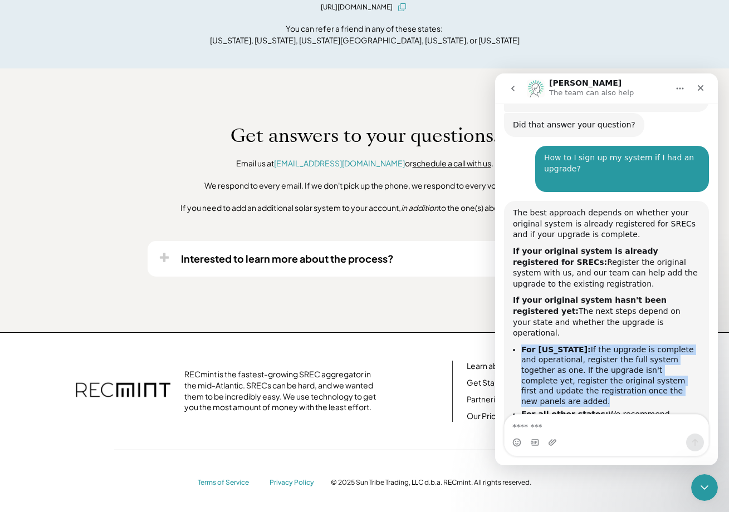
click at [592, 345] on li "For [US_STATE]: If the upgrade is complete and operational, register the full s…" at bounding box center [610, 376] width 179 height 62
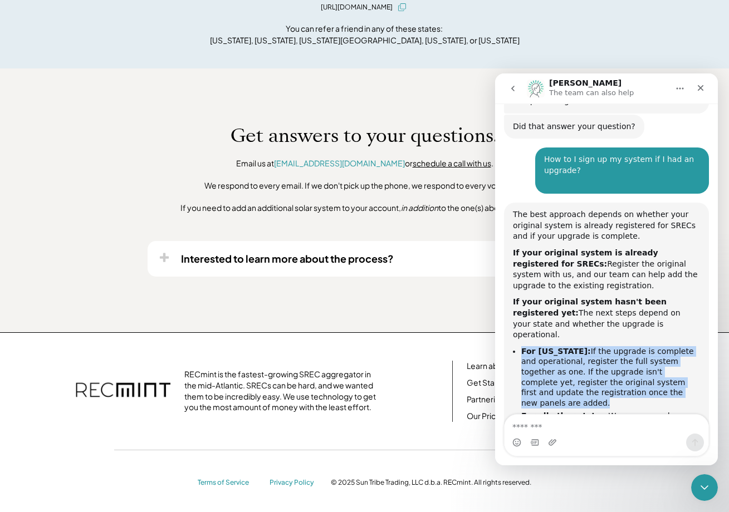
click at [585, 346] on li "For [US_STATE]: If the upgrade is complete and operational, register the full s…" at bounding box center [610, 377] width 179 height 62
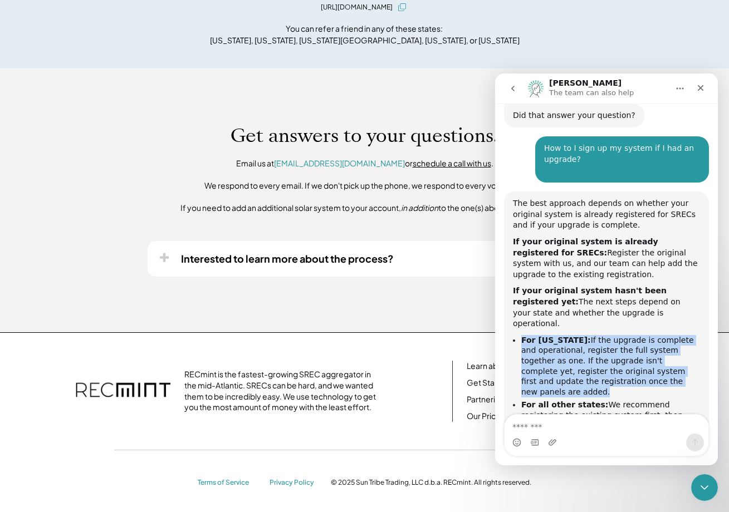
click at [643, 335] on li "For [US_STATE]: If the upgrade is complete and operational, register the full s…" at bounding box center [610, 366] width 179 height 62
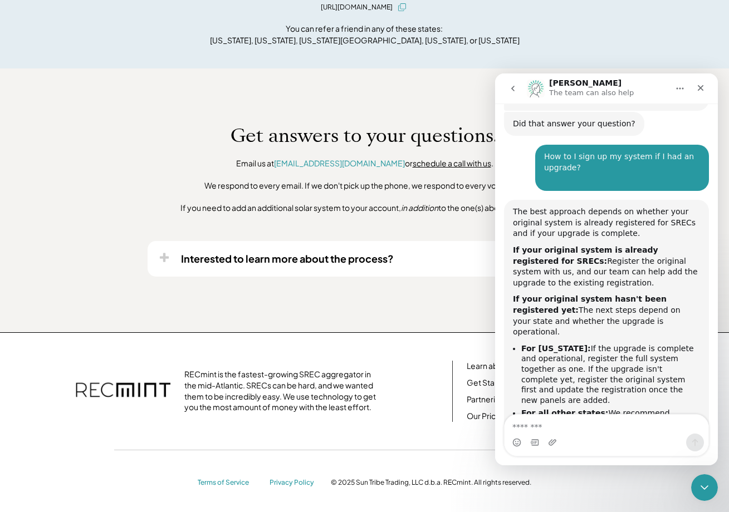
scroll to position [1511, 0]
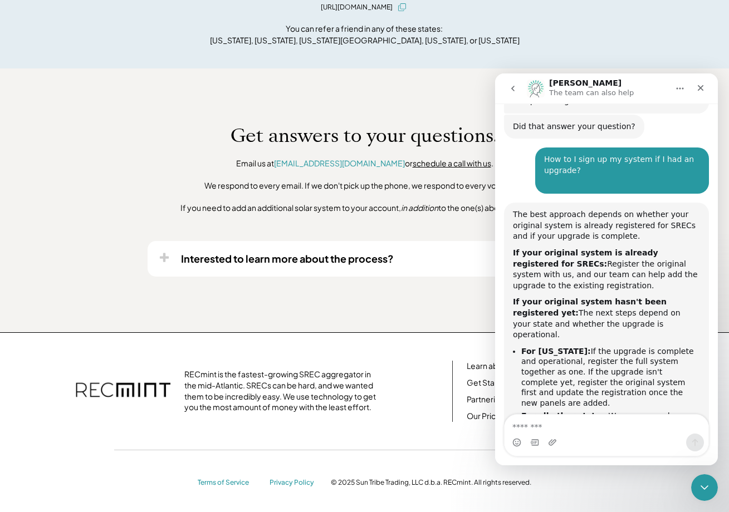
click at [673, 411] on li "For all other states: We recommend registering the existing system first, then …" at bounding box center [610, 437] width 179 height 52
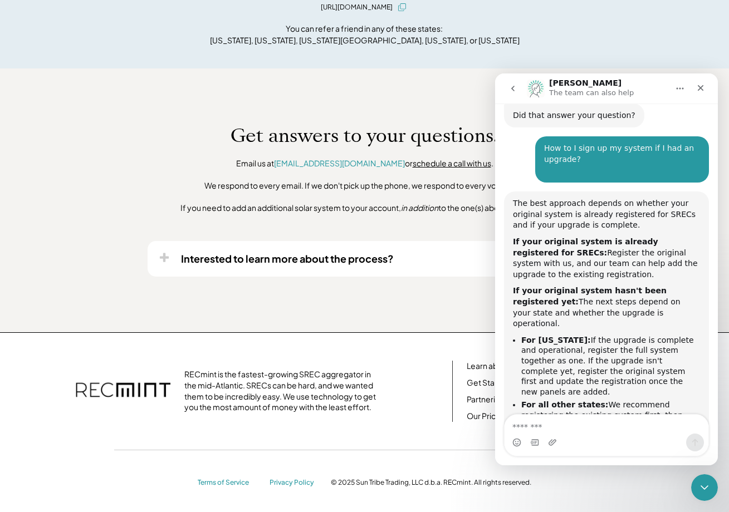
scroll to position [1420, 0]
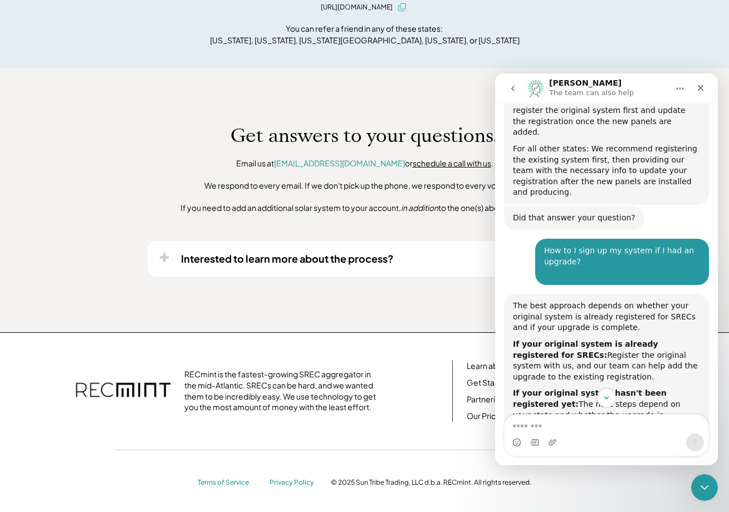
click at [567, 246] on div "How to I sign up my system if I had an upgrade? ​" at bounding box center [622, 262] width 156 height 33
copy div "How to I sign up my system if I had an upgrade?"
click at [510, 80] on button "go back" at bounding box center [512, 88] width 21 height 21
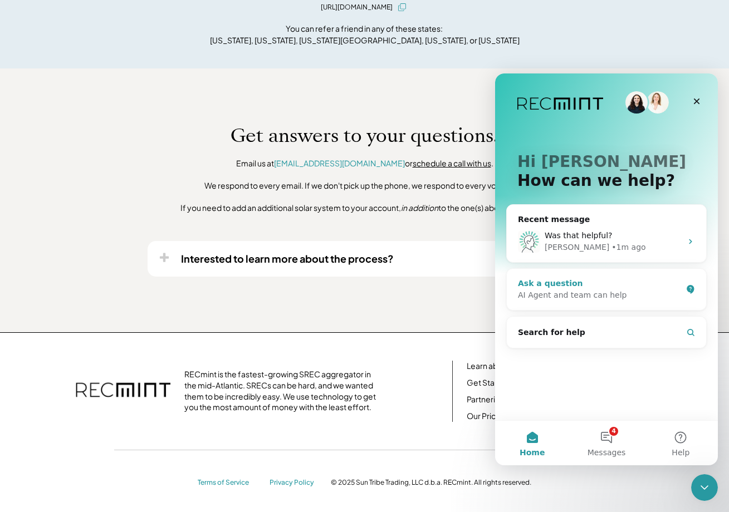
click at [584, 297] on div "AI Agent and team can help" at bounding box center [600, 296] width 164 height 12
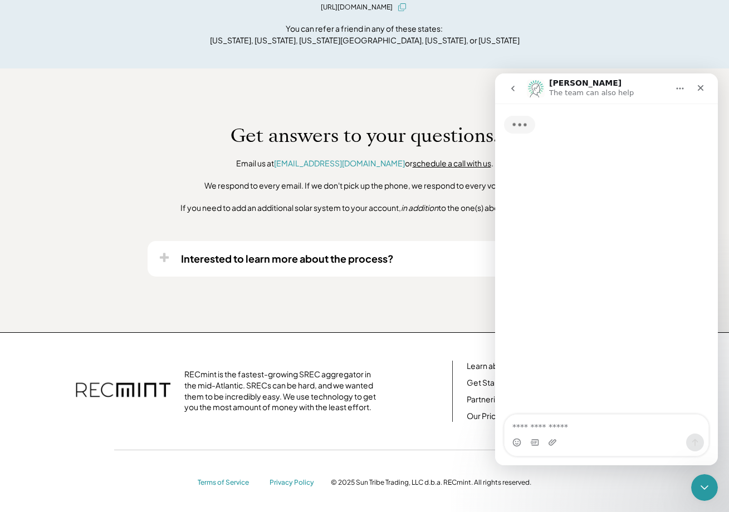
type textarea "**********"
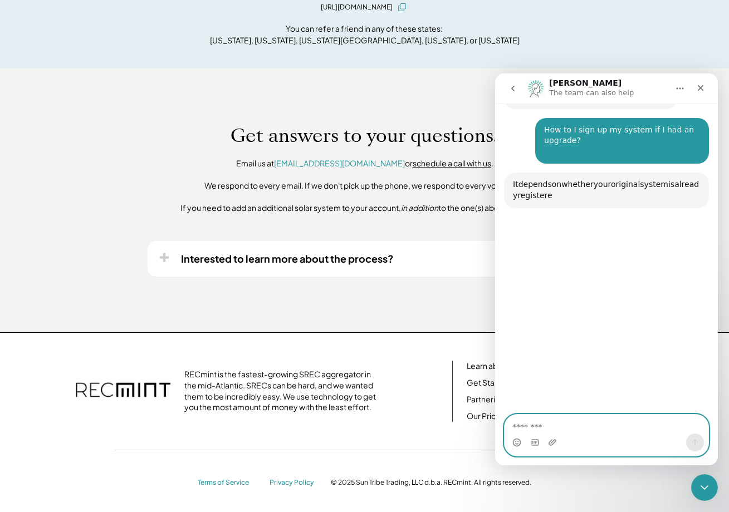
scroll to position [116, 0]
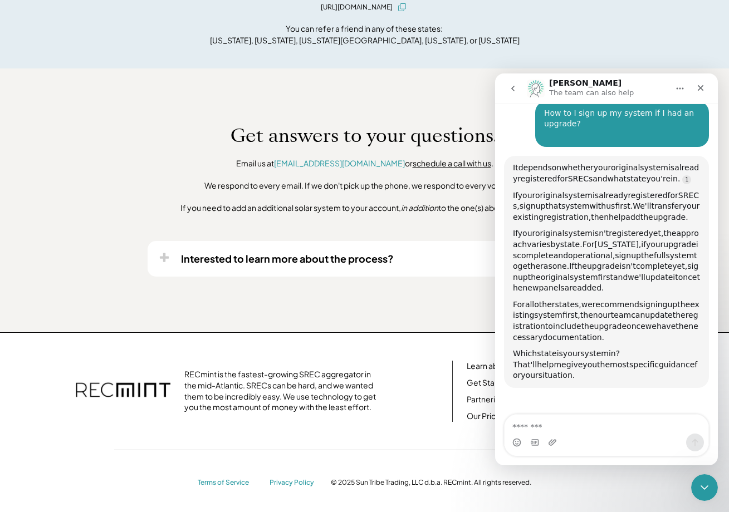
click at [546, 211] on span "up" at bounding box center [541, 206] width 10 height 9
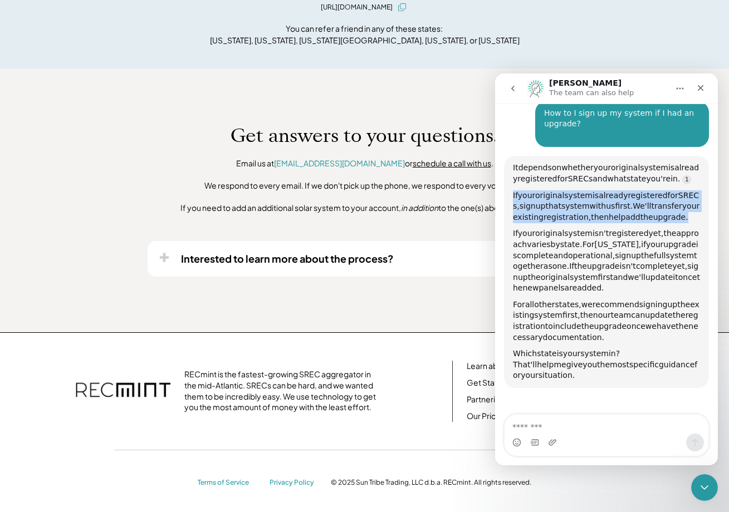
click at [546, 211] on span "up" at bounding box center [541, 206] width 10 height 9
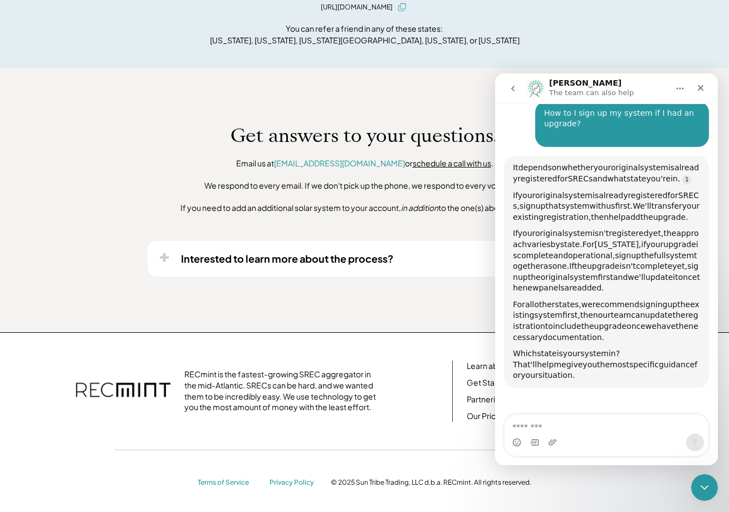
click at [647, 238] on span "registered" at bounding box center [629, 233] width 40 height 9
click at [628, 255] on div "If your original system isn't registered yet, the approach varies by state. For…" at bounding box center [606, 261] width 187 height 66
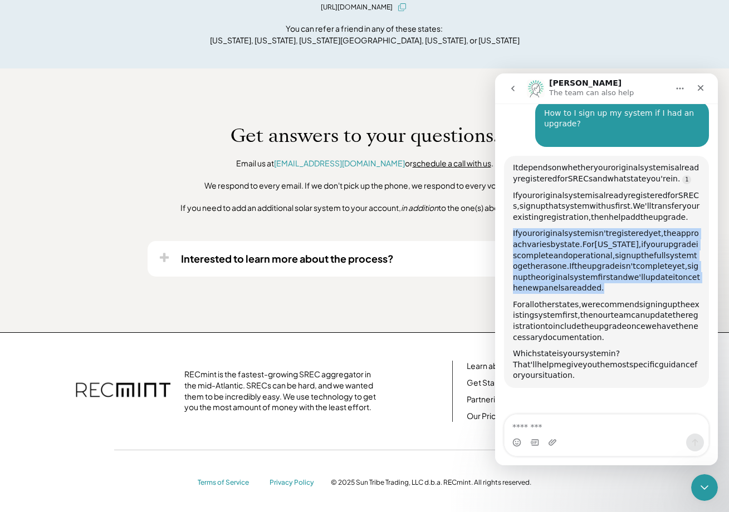
click at [627, 238] on span "registered" at bounding box center [629, 233] width 40 height 9
click at [550, 249] on span "varies" at bounding box center [538, 244] width 23 height 9
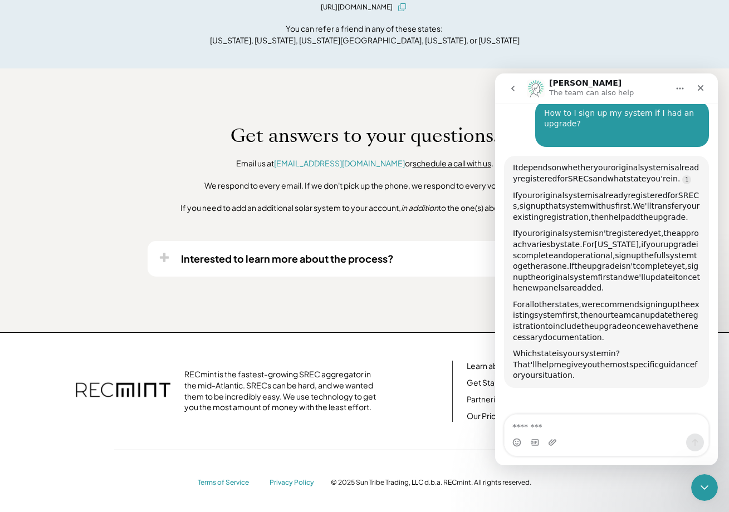
click at [575, 320] on span "first," at bounding box center [571, 315] width 18 height 9
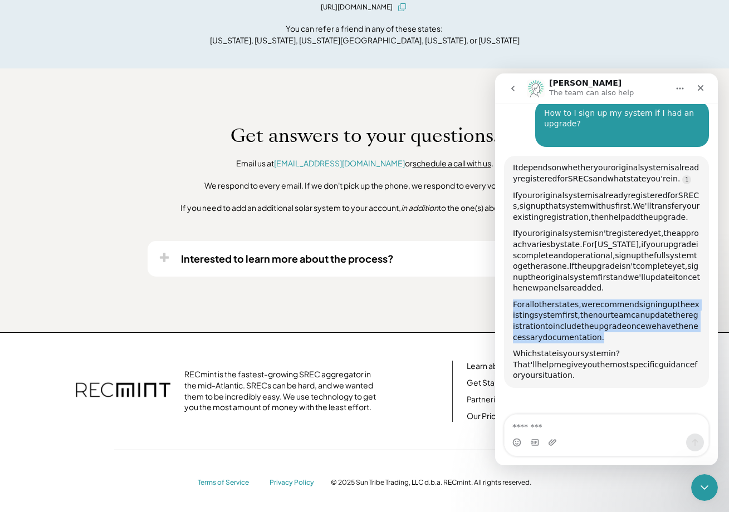
click at [575, 320] on span "first," at bounding box center [571, 315] width 18 height 9
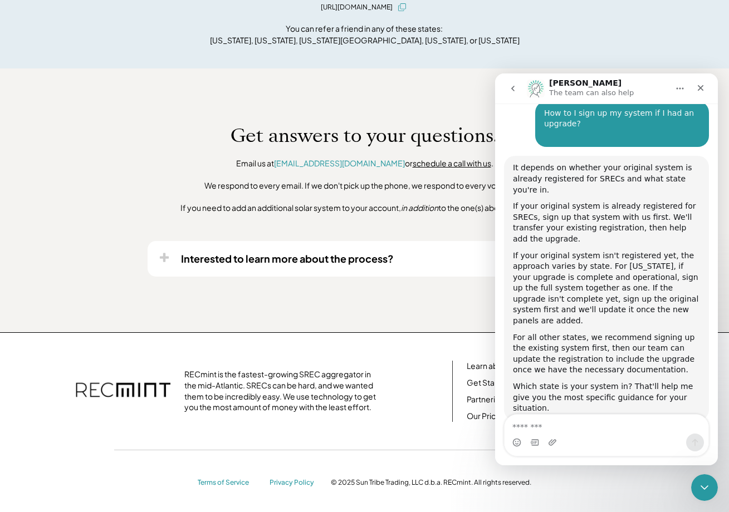
click at [586, 407] on div "It depends on whether your original system is already registered for SRECs and …" at bounding box center [606, 300] width 205 height 289
click at [599, 424] on textarea "Message…" at bounding box center [607, 424] width 204 height 19
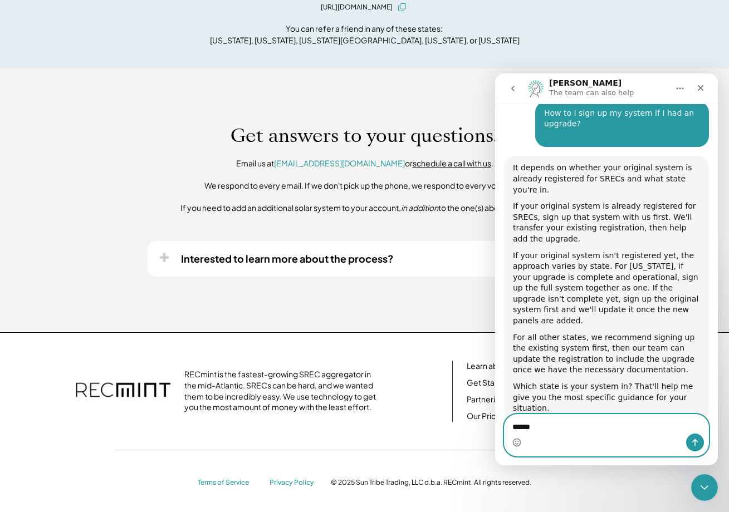
type textarea "*******"
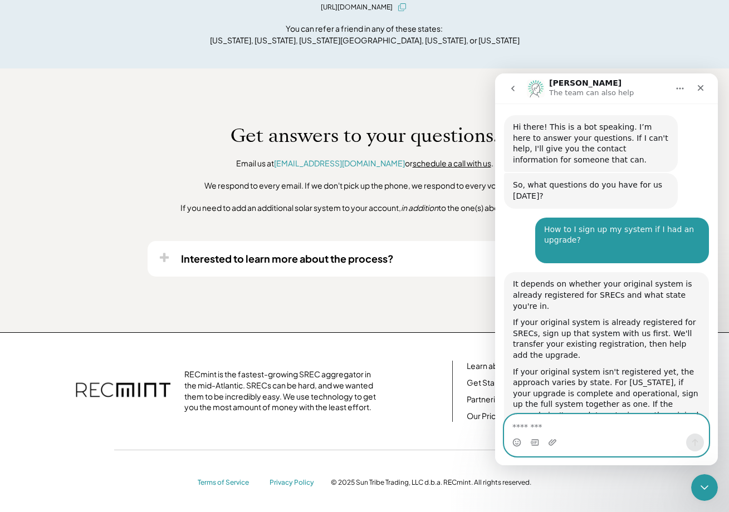
scroll to position [0, 0]
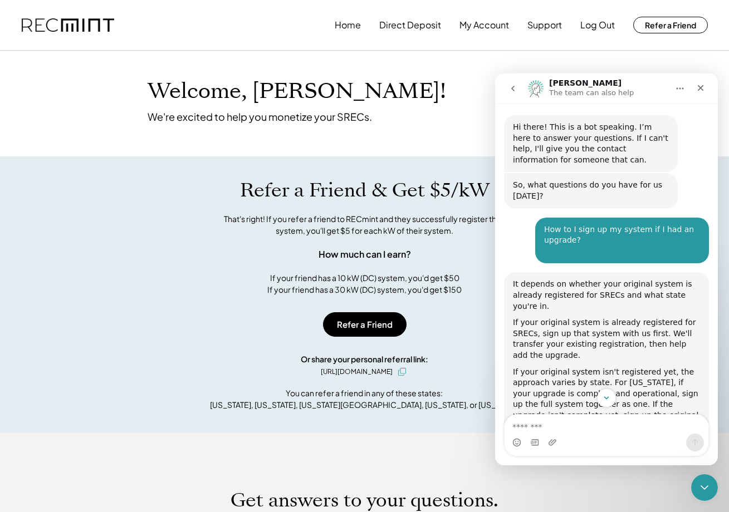
click at [509, 87] on icon "go back" at bounding box center [512, 88] width 9 height 9
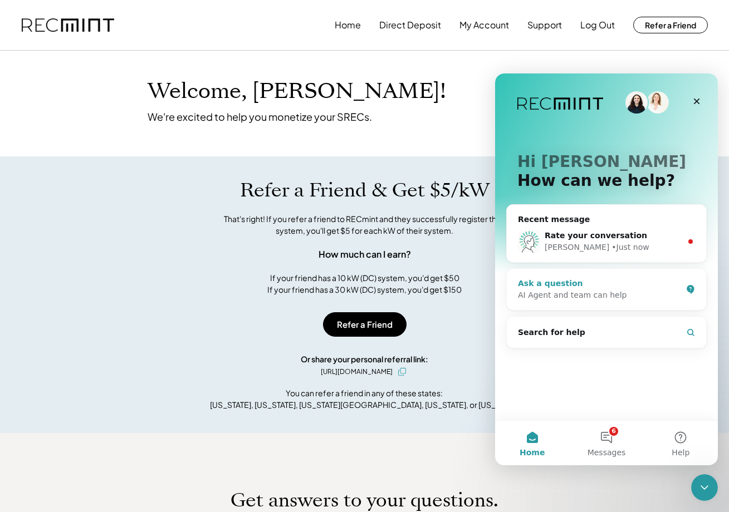
click at [594, 291] on div "AI Agent and team can help" at bounding box center [600, 296] width 164 height 12
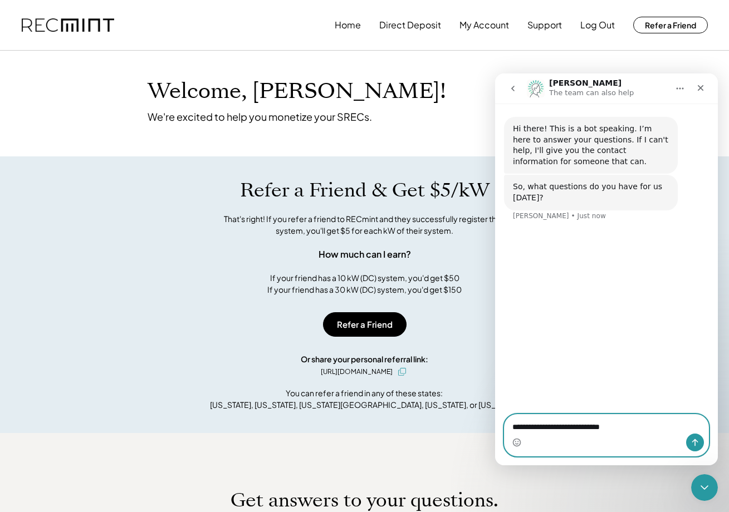
type textarea "**********"
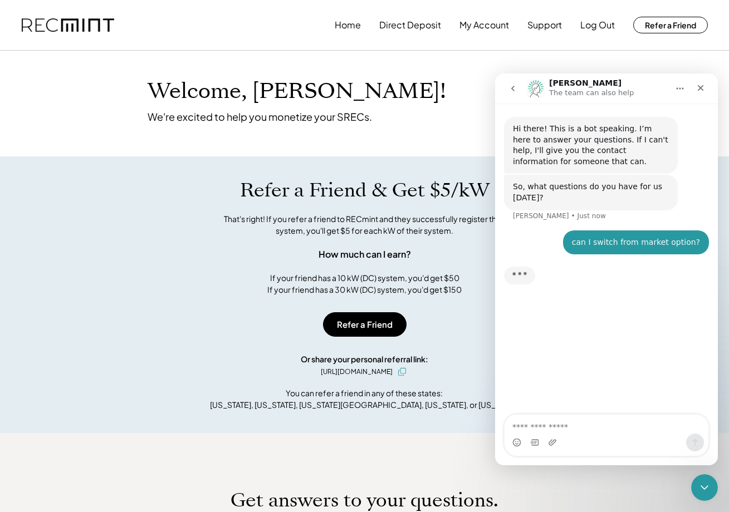
click at [654, 237] on div "can I switch from market option?" at bounding box center [636, 242] width 128 height 11
copy div "market"
click at [654, 256] on div "can I switch from market option? [PERSON_NAME] • Just now" at bounding box center [606, 250] width 205 height 38
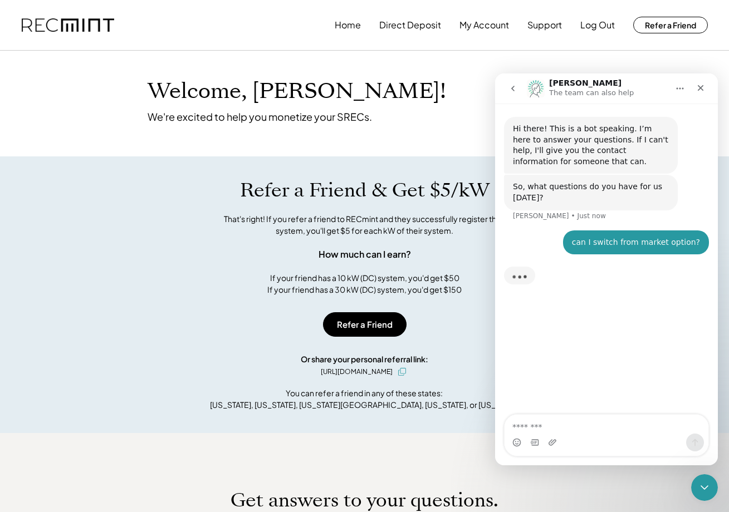
click at [650, 242] on div "can I switch from market option?" at bounding box center [636, 242] width 128 height 11
copy div "can I switch from market option?"
click at [626, 301] on div "Typing" at bounding box center [606, 282] width 205 height 43
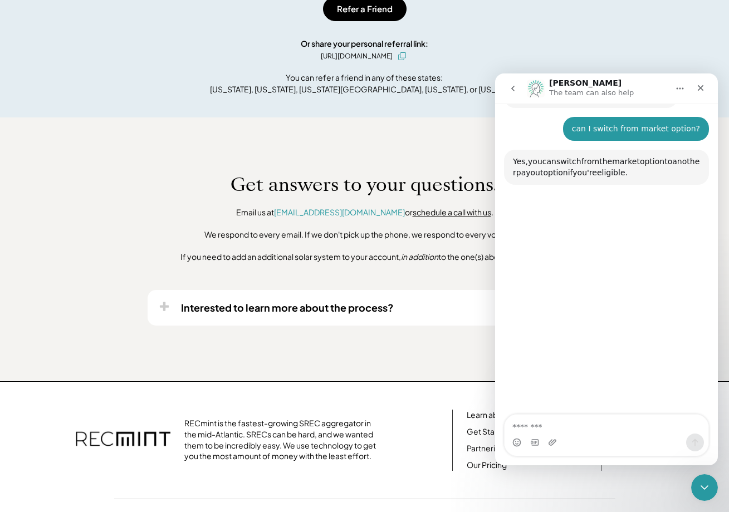
scroll to position [116, 0]
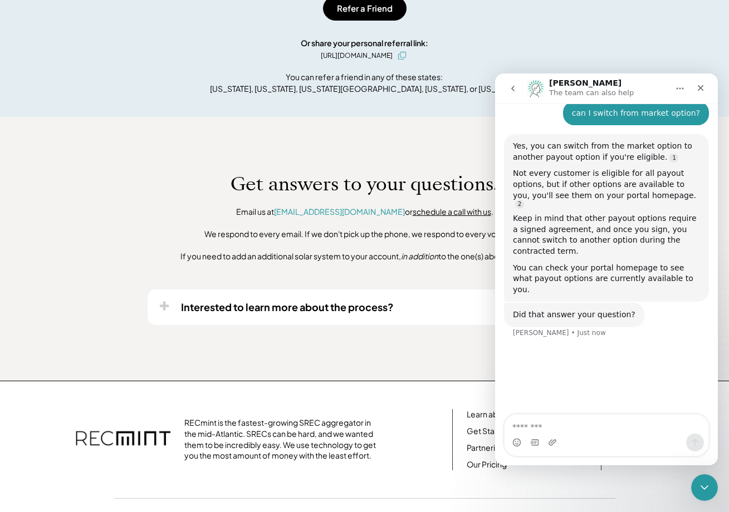
click at [613, 217] on div "Keep in mind that other payout options require a signed agreement, and once you…" at bounding box center [606, 234] width 187 height 43
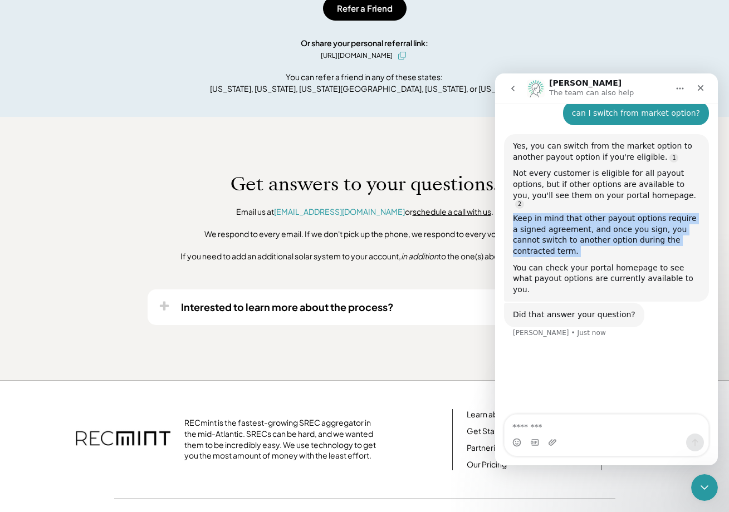
click at [613, 217] on div "Keep in mind that other payout options require a signed agreement, and once you…" at bounding box center [606, 234] width 187 height 43
click at [537, 213] on div "Keep in mind that other payout options require a signed agreement, and once you…" at bounding box center [606, 234] width 187 height 43
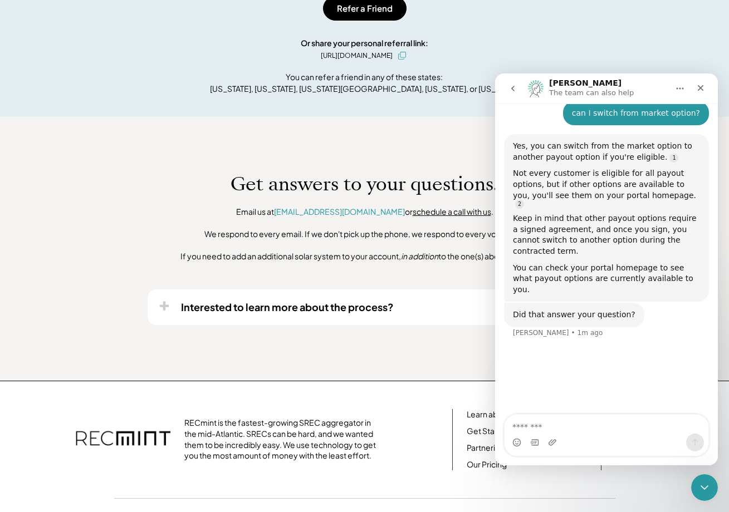
scroll to position [77, 0]
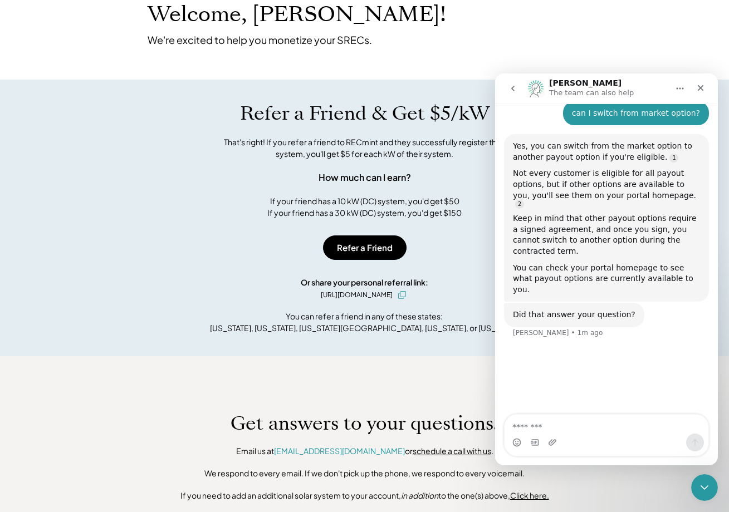
click at [518, 89] on button "go back" at bounding box center [512, 88] width 21 height 21
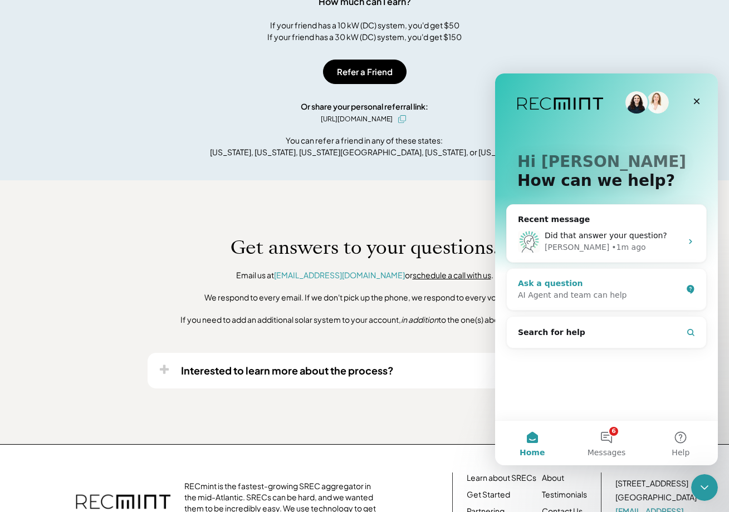
scroll to position [365, 0]
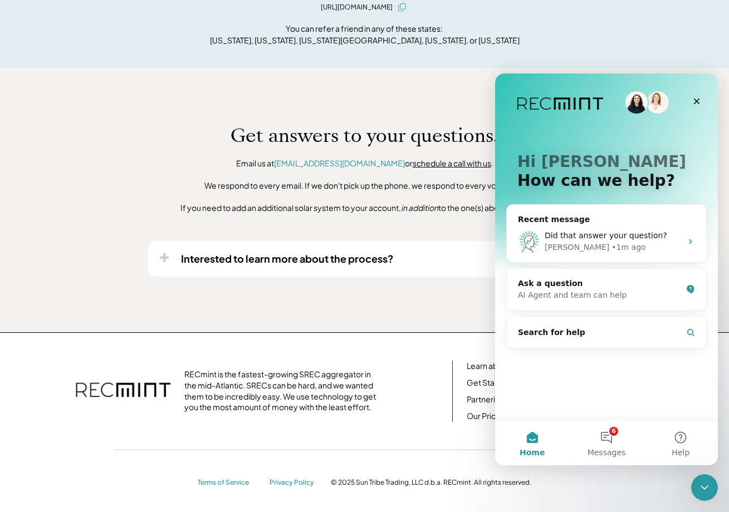
click at [692, 174] on p "How can we help?" at bounding box center [606, 181] width 178 height 19
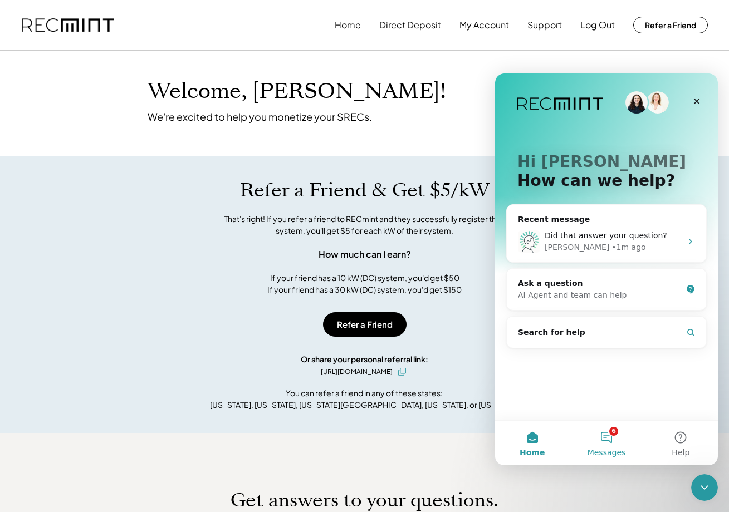
click at [609, 445] on button "6 Messages" at bounding box center [606, 443] width 74 height 45
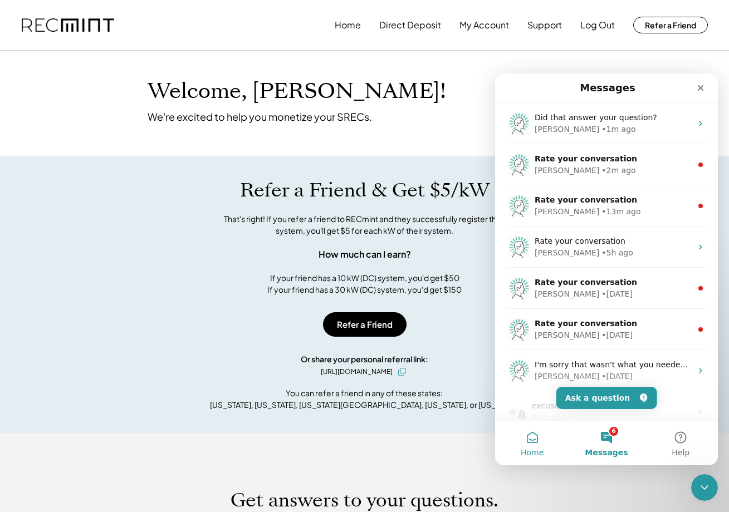
click at [532, 444] on button "Home" at bounding box center [532, 443] width 74 height 45
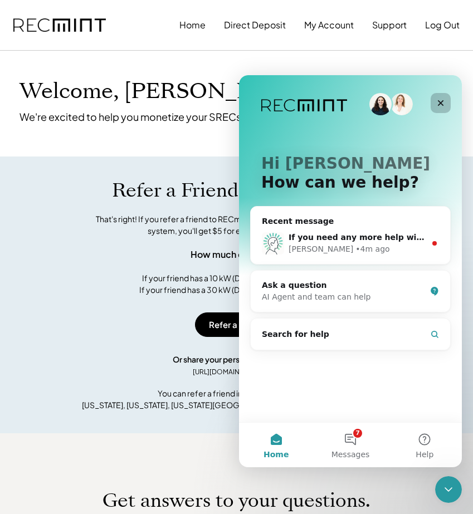
click at [449, 101] on div "Close" at bounding box center [440, 103] width 20 height 20
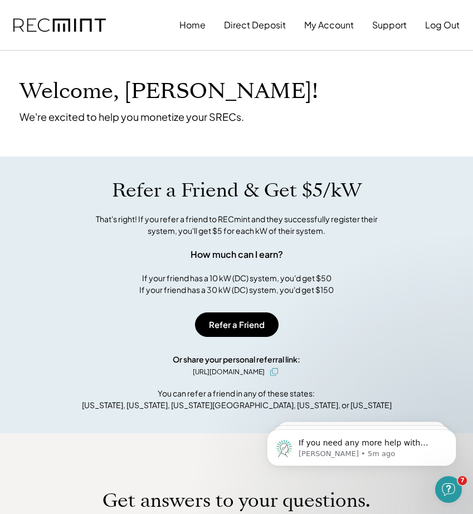
click at [446, 102] on div "Welcome, [PERSON_NAME]! We're excited to help you monetize your SRECs." at bounding box center [236, 87] width 457 height 72
click at [454, 488] on div "Open Intercom Messenger" at bounding box center [446, 487] width 37 height 37
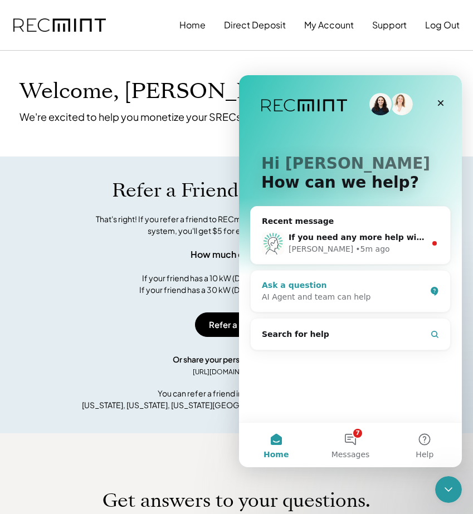
click at [409, 299] on div "AI Agent and team can help" at bounding box center [344, 297] width 164 height 12
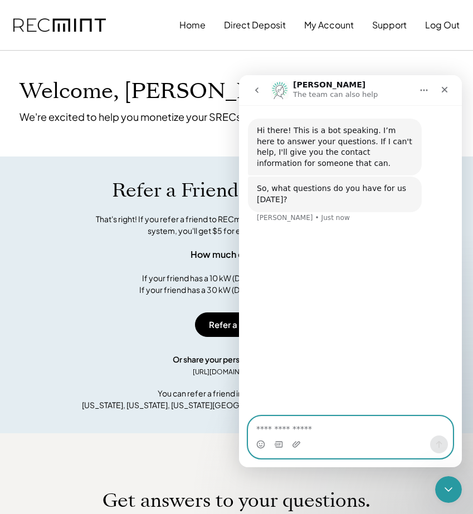
paste textarea "**********"
type textarea "**********"
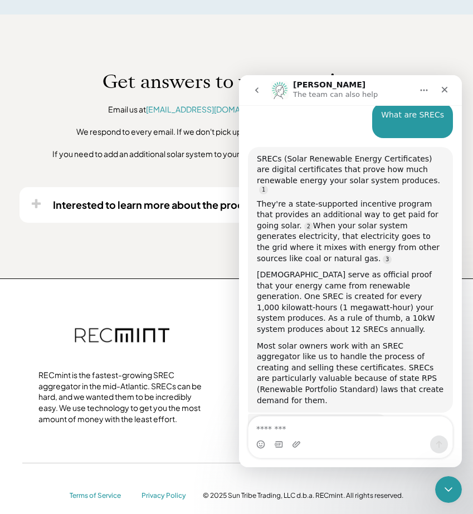
scroll to position [146, 0]
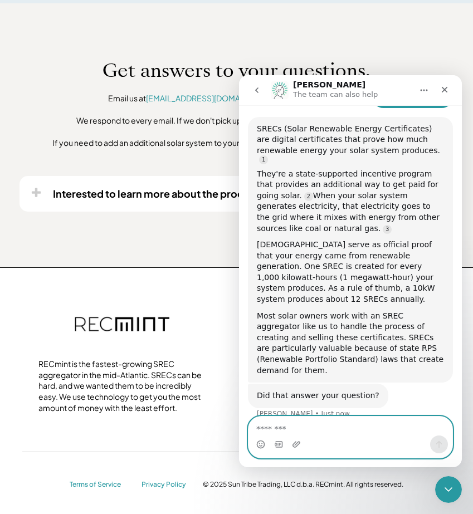
paste textarea "**********"
type textarea "**********"
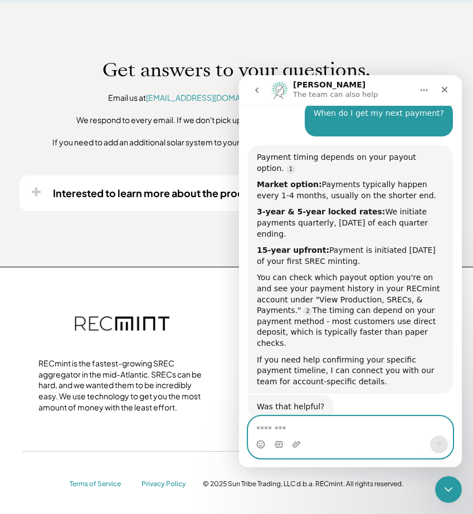
scroll to position [430, 0]
paste textarea "**********"
type textarea "**********"
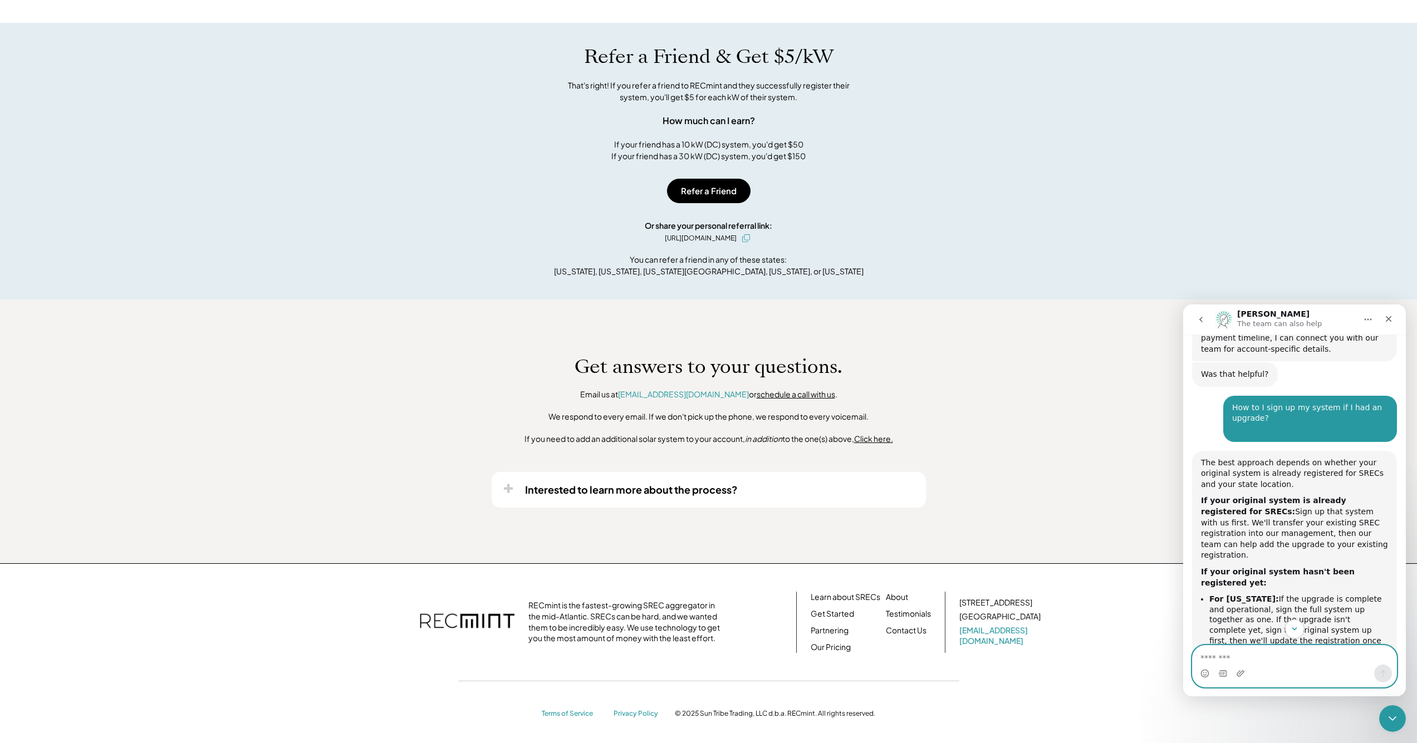
scroll to position [806, 0]
